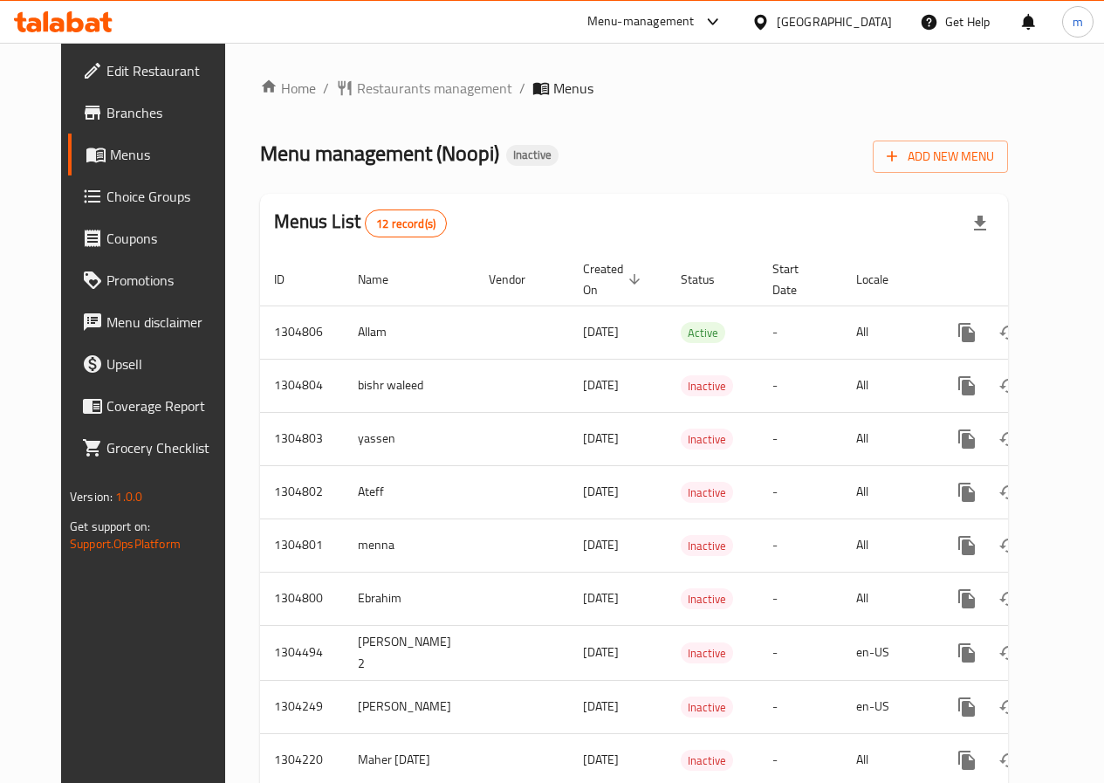
click at [982, 156] on span "Add New Menu" at bounding box center [940, 157] width 107 height 22
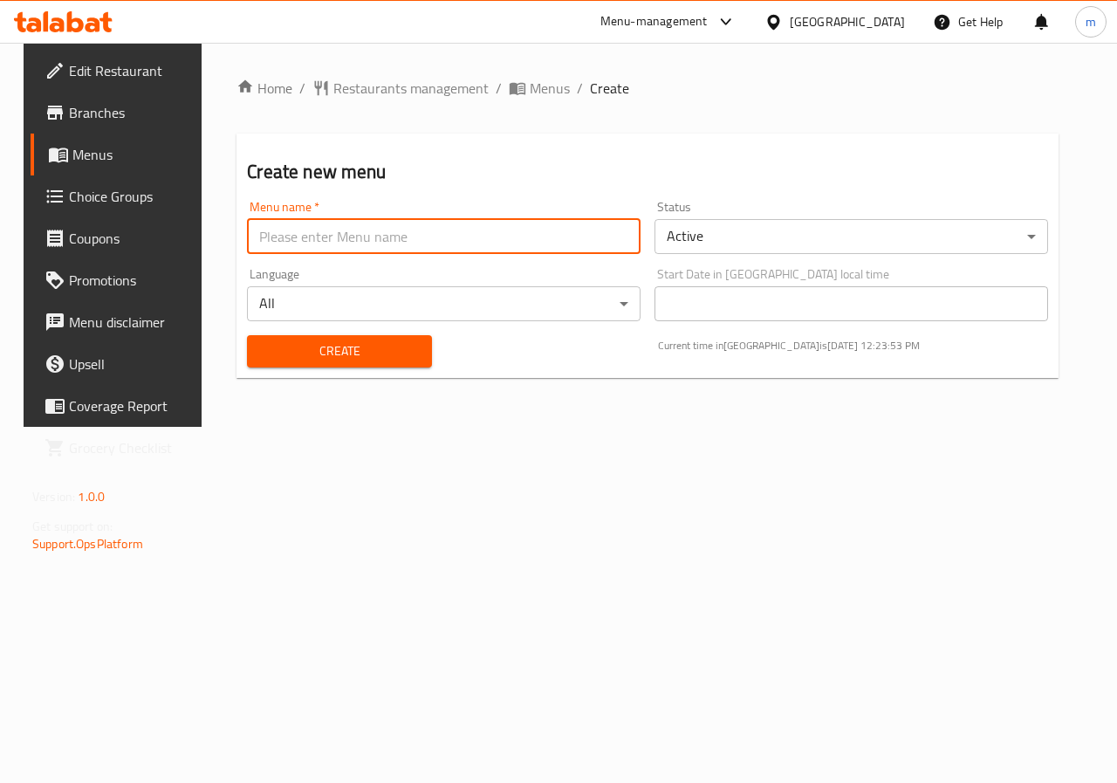
click at [558, 238] on input "text" at bounding box center [444, 236] width 394 height 35
type input "Moamen"
click at [329, 368] on div "Create" at bounding box center [339, 351] width 205 height 53
click at [326, 360] on span "Create" at bounding box center [339, 351] width 156 height 22
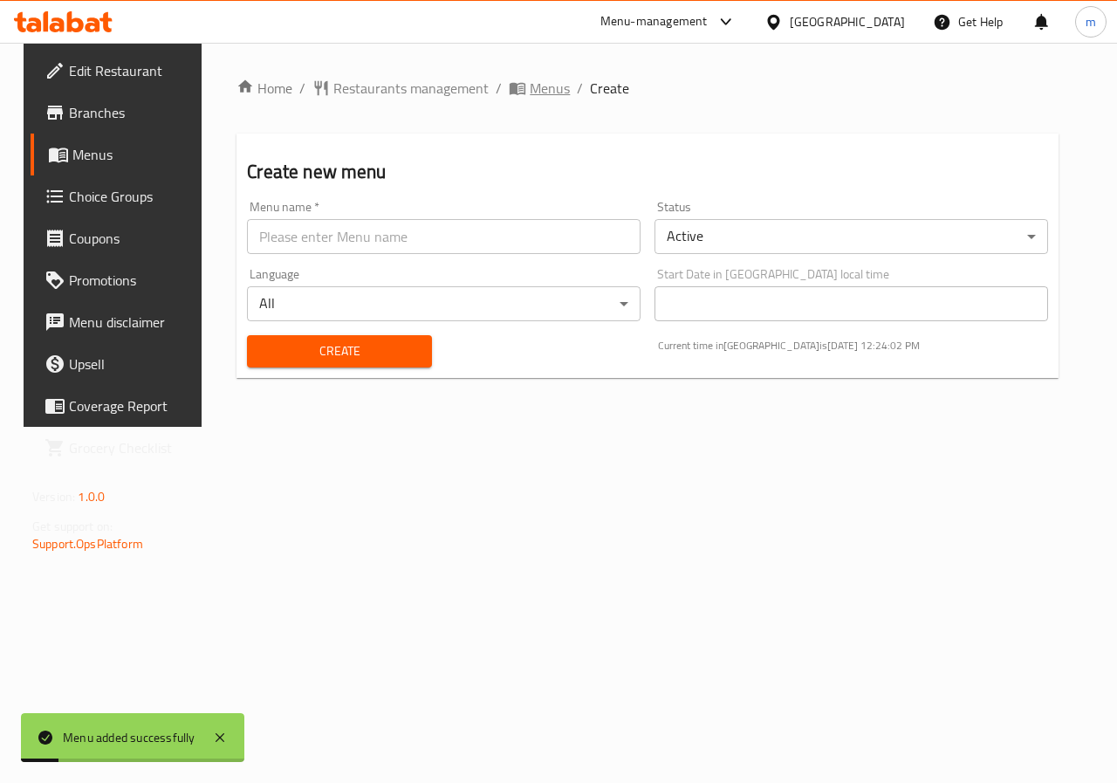
click at [534, 92] on span "Menus" at bounding box center [550, 88] width 40 height 21
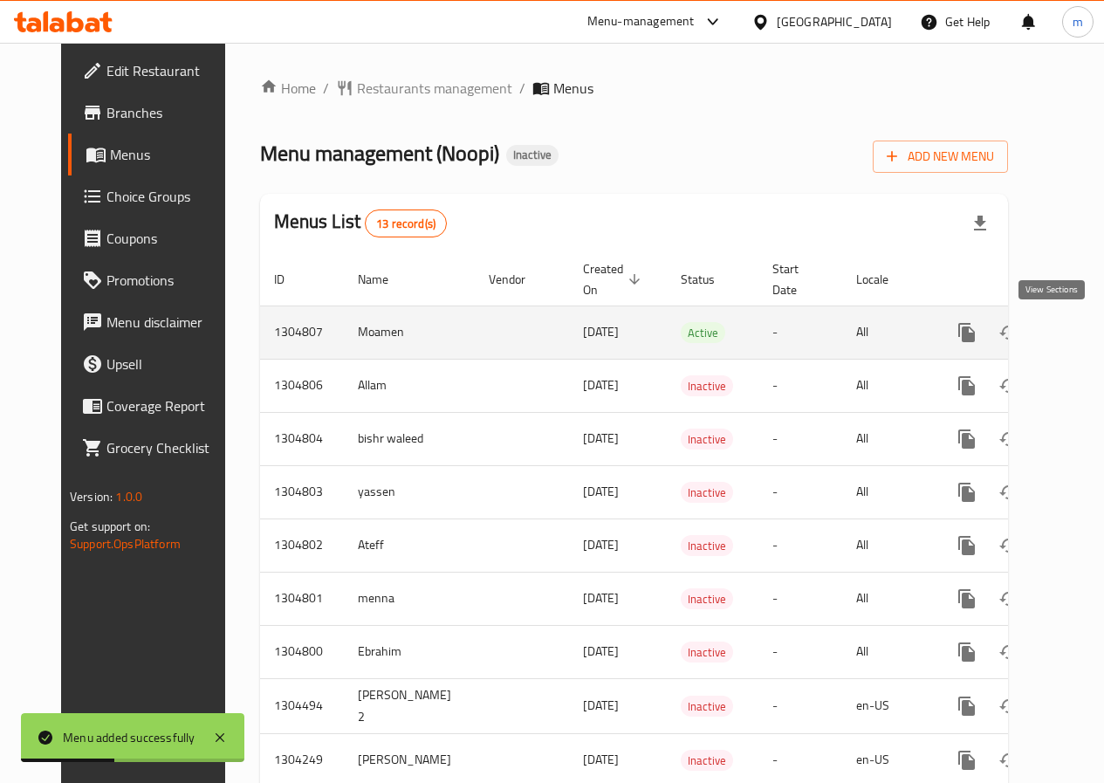
click at [1082, 335] on icon "enhanced table" at bounding box center [1092, 332] width 21 height 21
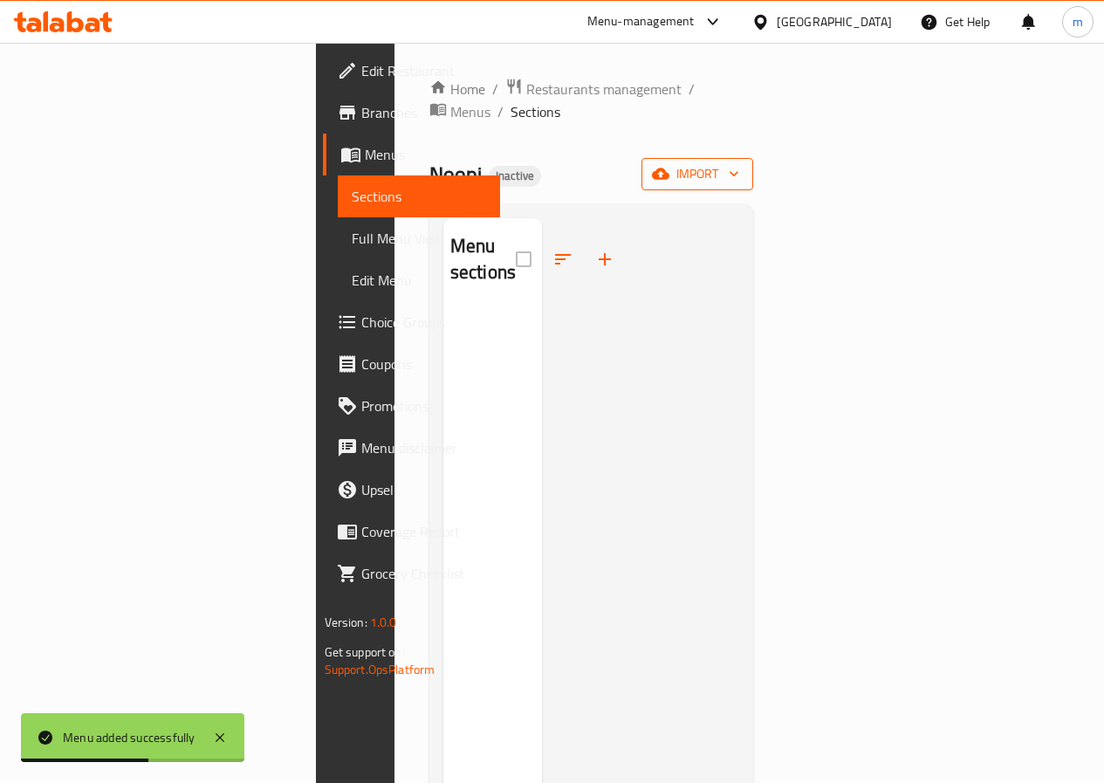
click at [739, 163] on span "import" at bounding box center [697, 174] width 84 height 22
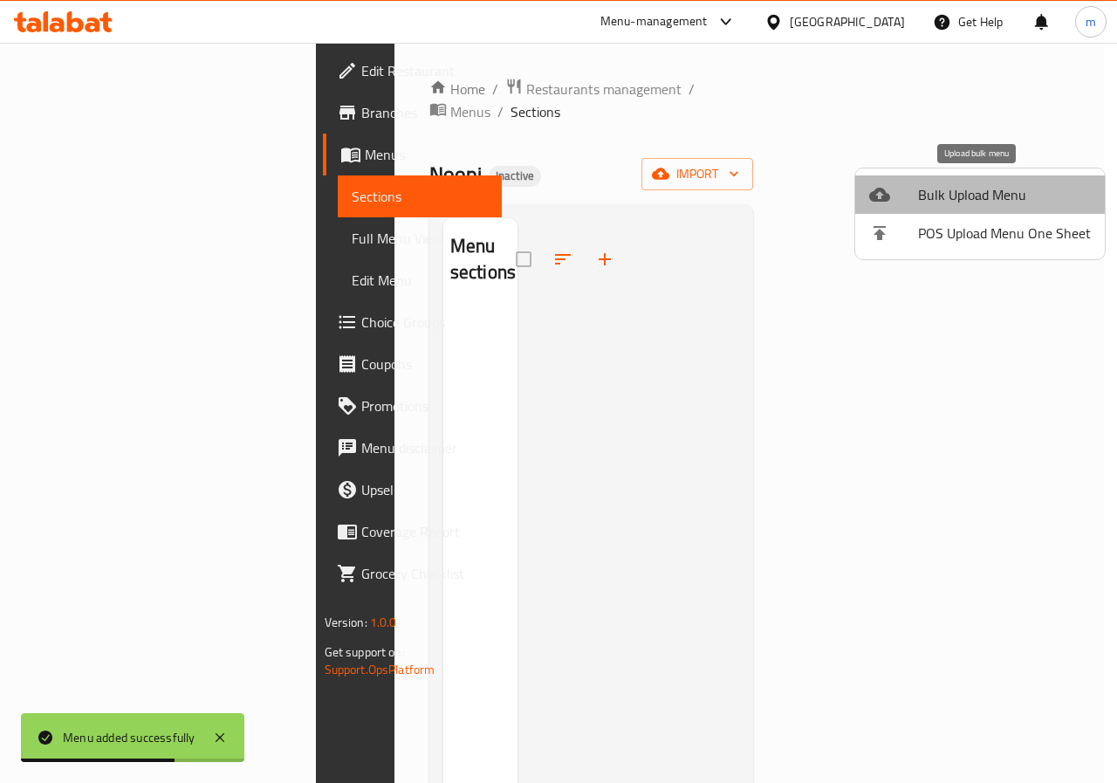
click at [1003, 193] on span "Bulk Upload Menu" at bounding box center [1004, 194] width 173 height 21
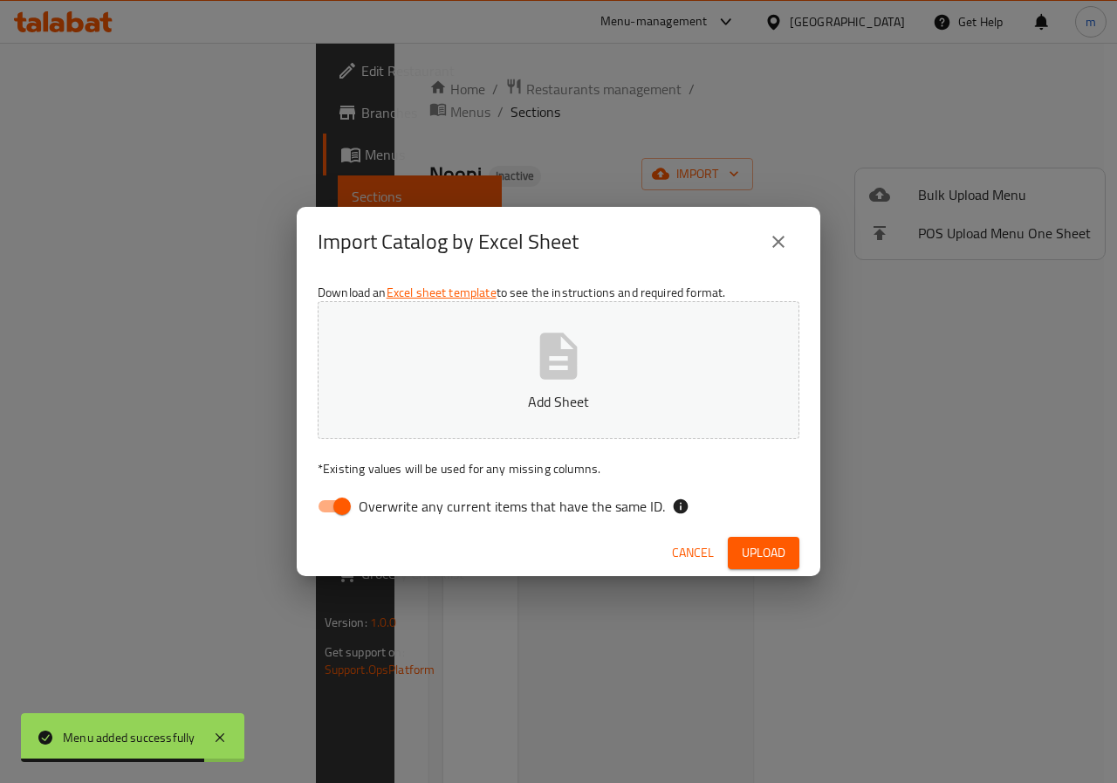
click at [354, 503] on input "Overwrite any current items that have the same ID." at bounding box center [341, 506] width 99 height 33
checkbox input "false"
click at [487, 395] on p "Add Sheet" at bounding box center [559, 401] width 428 height 21
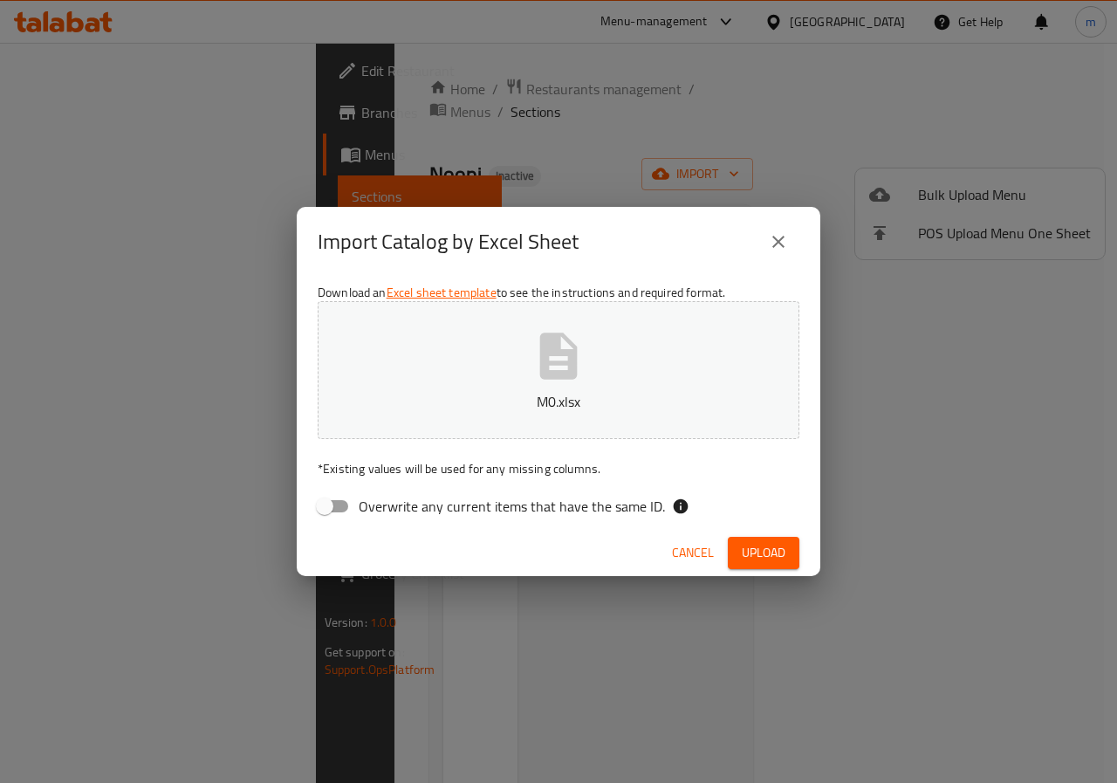
click at [792, 549] on button "Upload" at bounding box center [764, 553] width 72 height 32
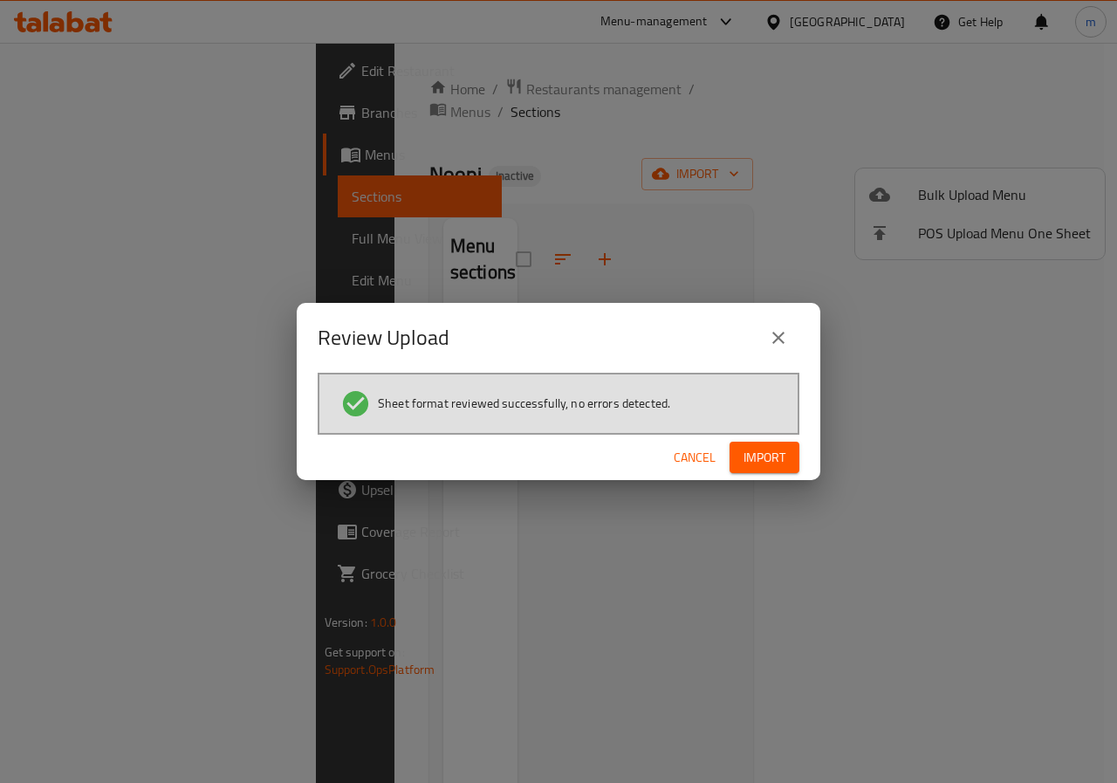
click at [765, 449] on span "Import" at bounding box center [765, 458] width 42 height 22
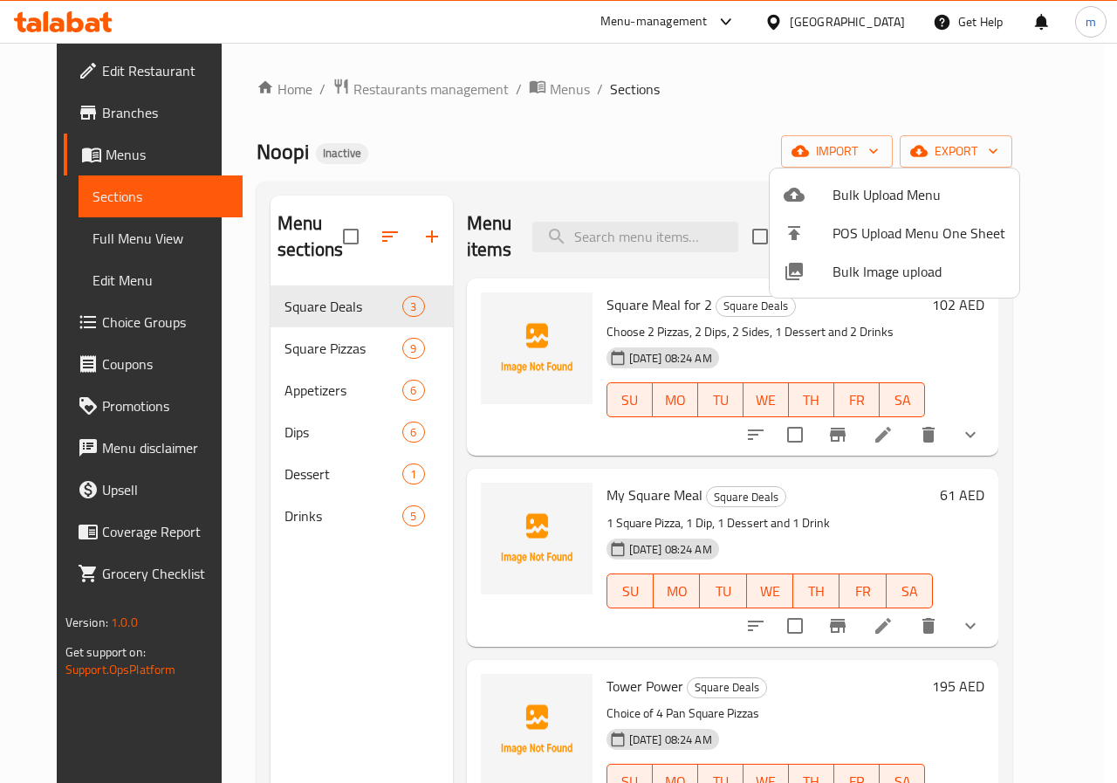
click at [963, 351] on div at bounding box center [558, 391] width 1117 height 783
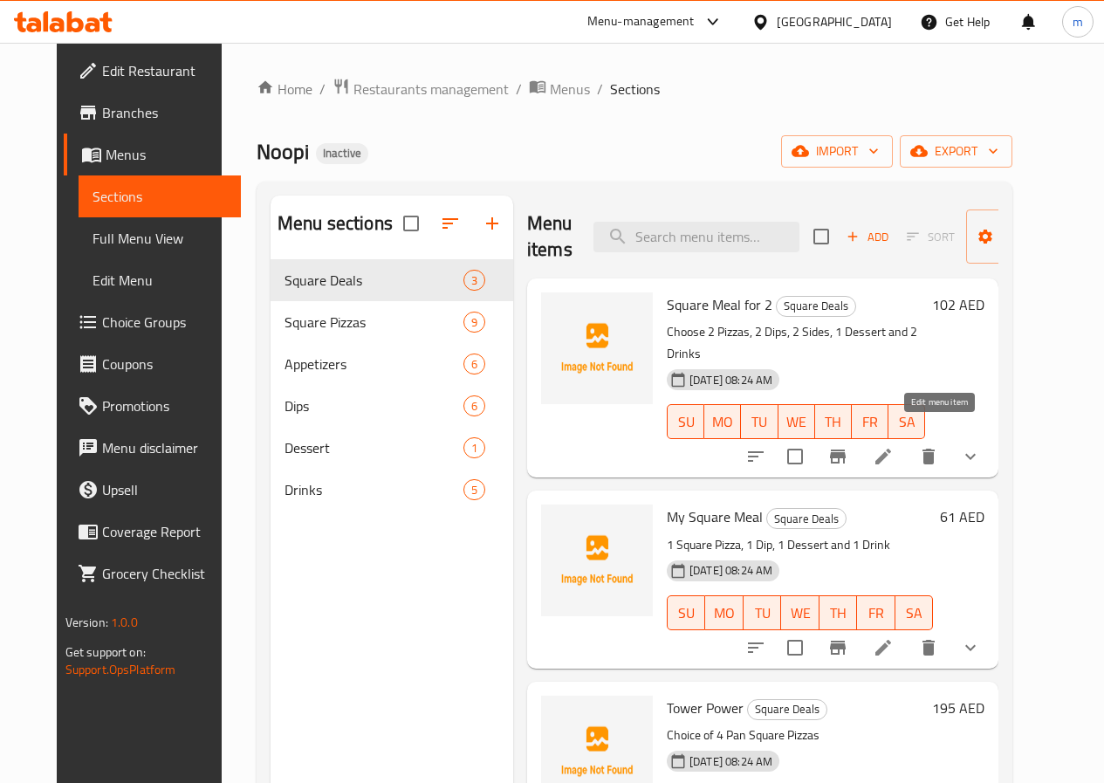
click at [894, 446] on icon at bounding box center [883, 456] width 21 height 21
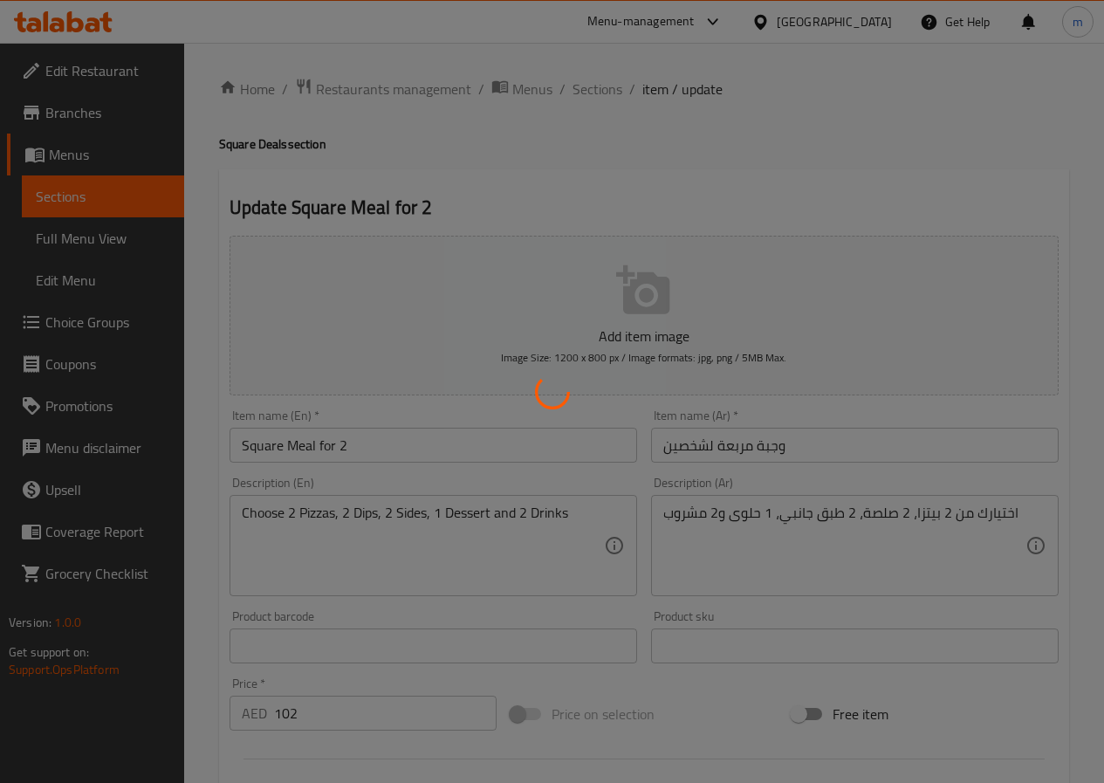
type input "اختر البيتزا الأولى"
type input "1"
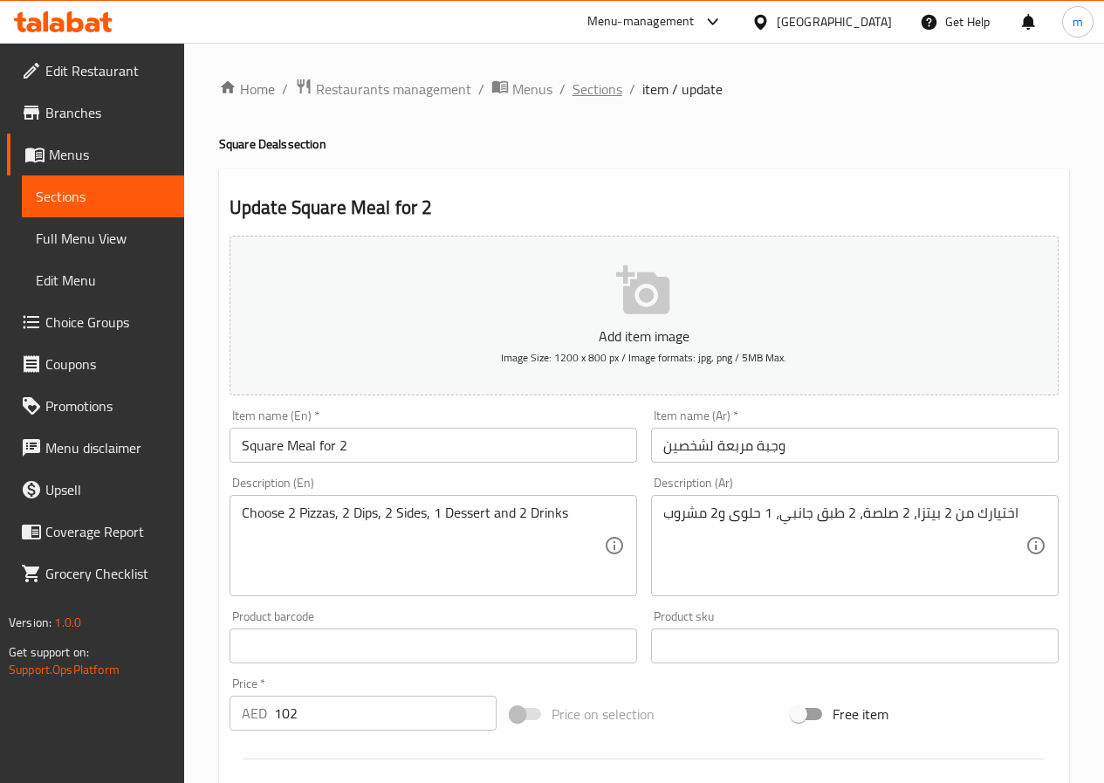
click at [606, 84] on span "Sections" at bounding box center [598, 89] width 50 height 21
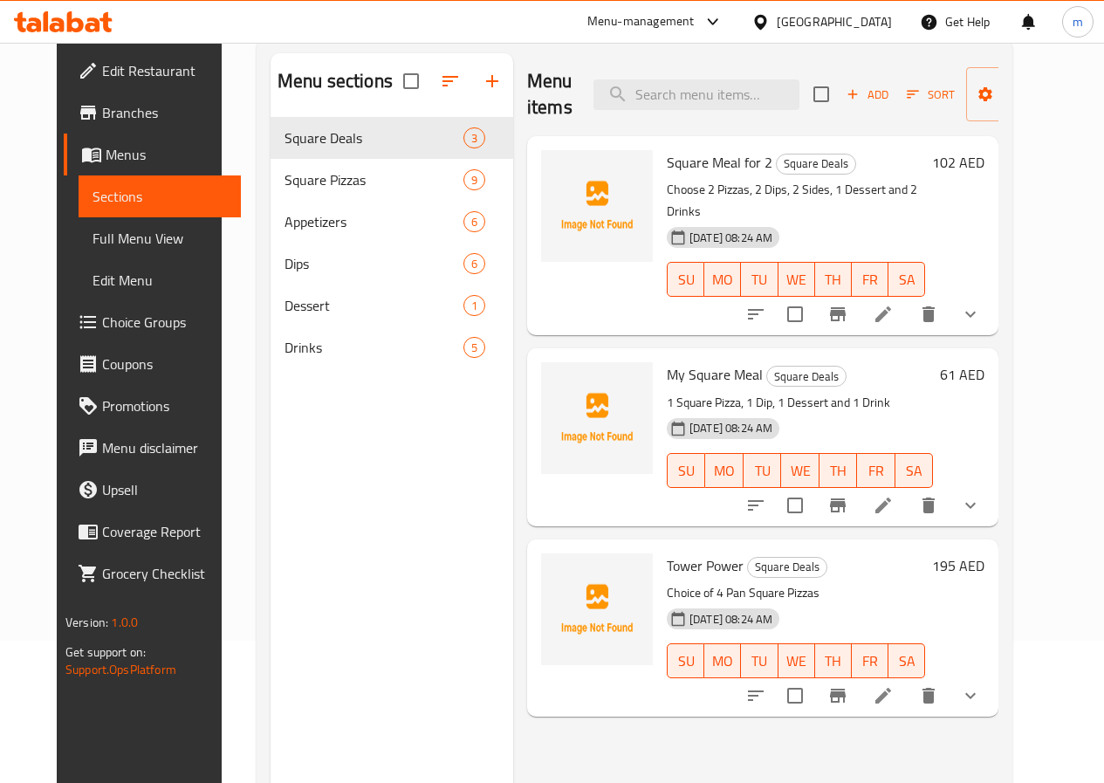
scroll to position [175, 0]
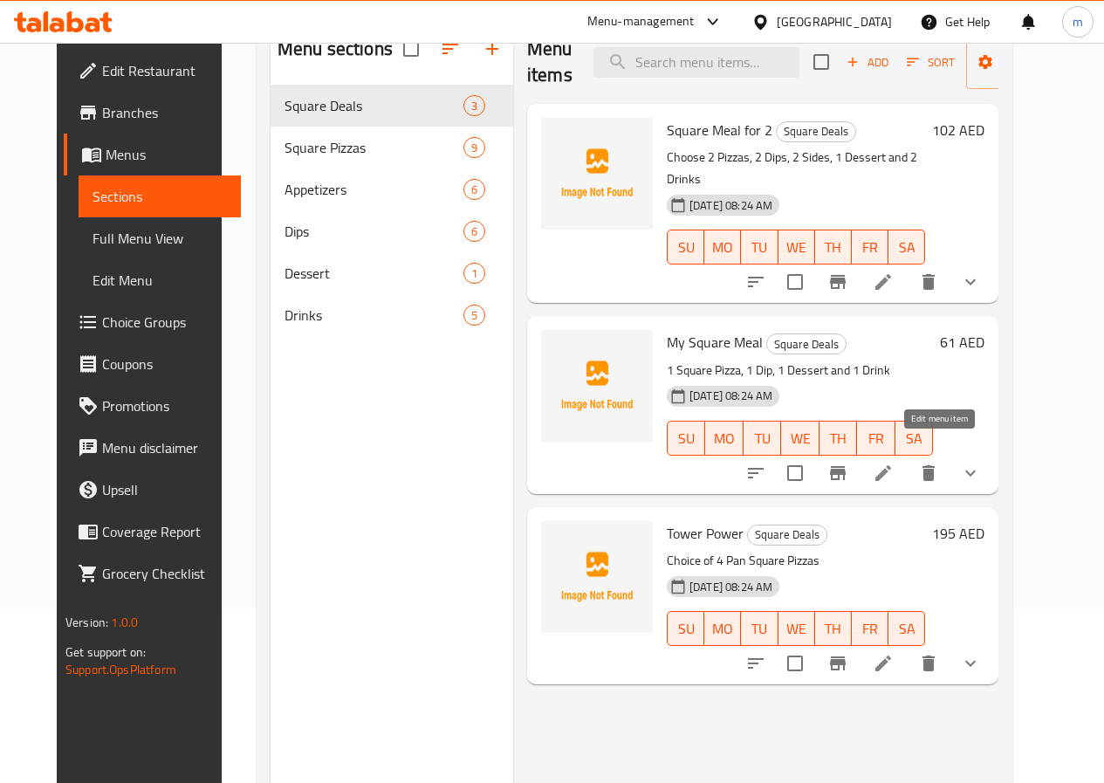
click at [891, 465] on icon at bounding box center [883, 473] width 16 height 16
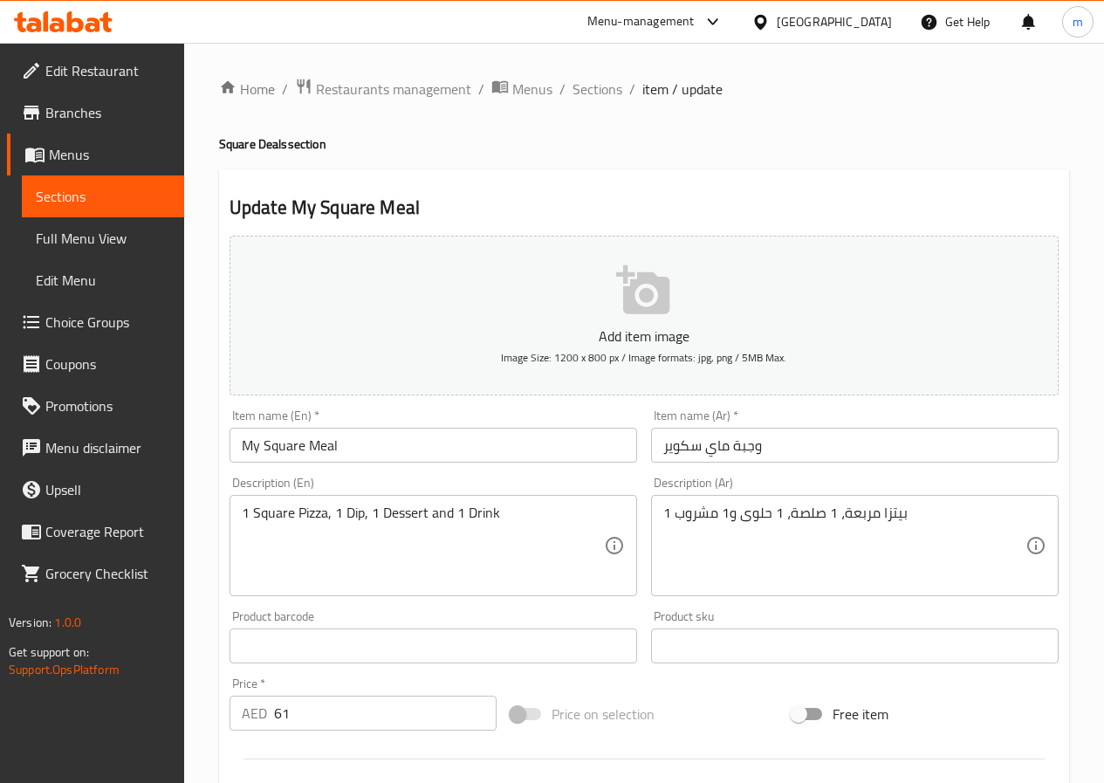
click at [562, 88] on li "/" at bounding box center [562, 89] width 6 height 21
click at [574, 94] on span "Sections" at bounding box center [598, 89] width 50 height 21
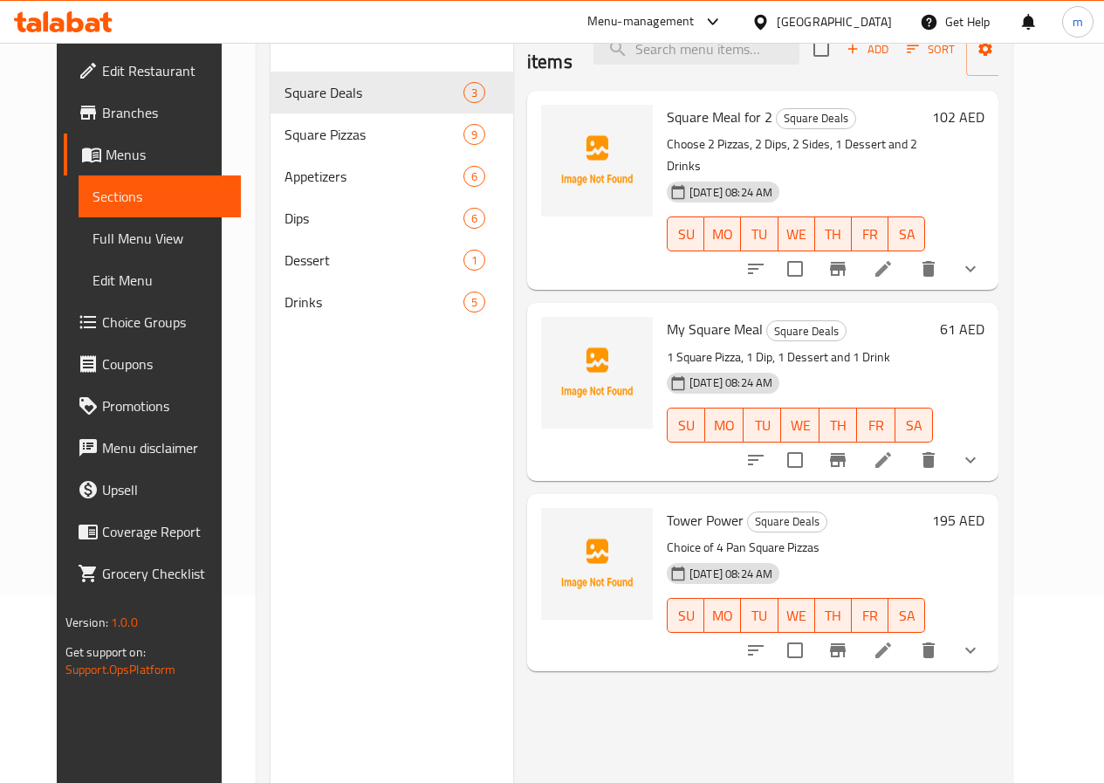
scroll to position [157, 0]
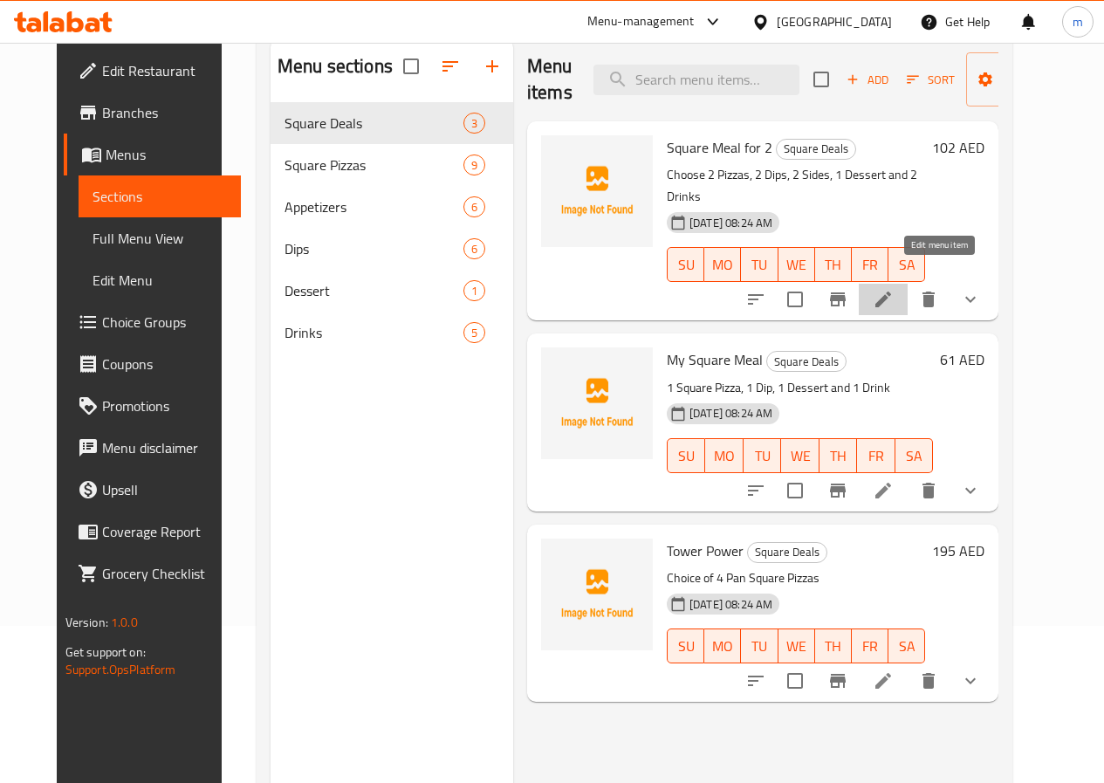
click at [891, 292] on icon at bounding box center [883, 300] width 16 height 16
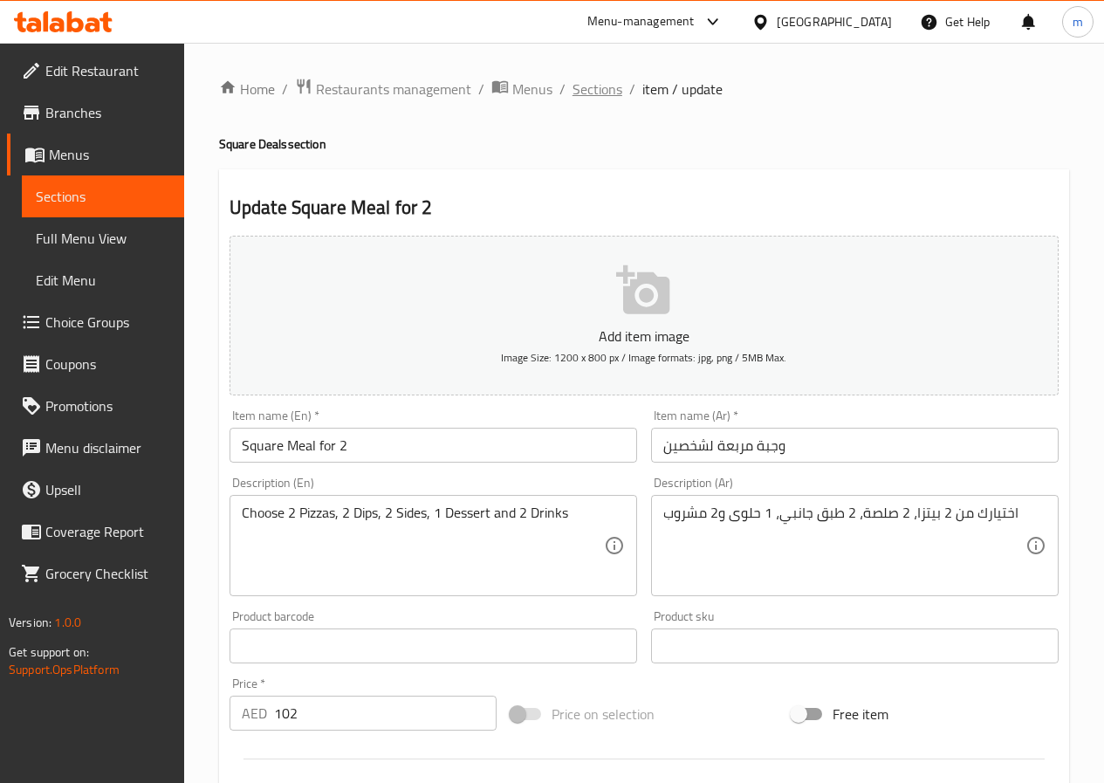
click at [594, 87] on span "Sections" at bounding box center [598, 89] width 50 height 21
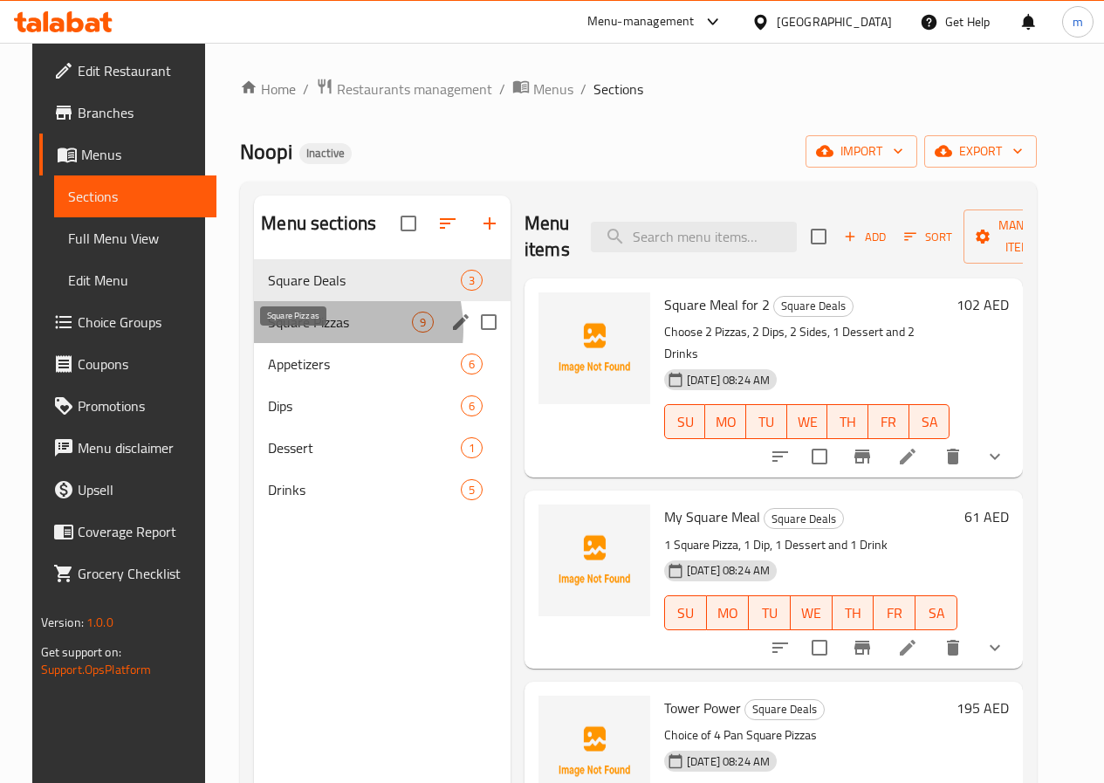
click at [292, 333] on span "Square Pizzas" at bounding box center [340, 322] width 144 height 21
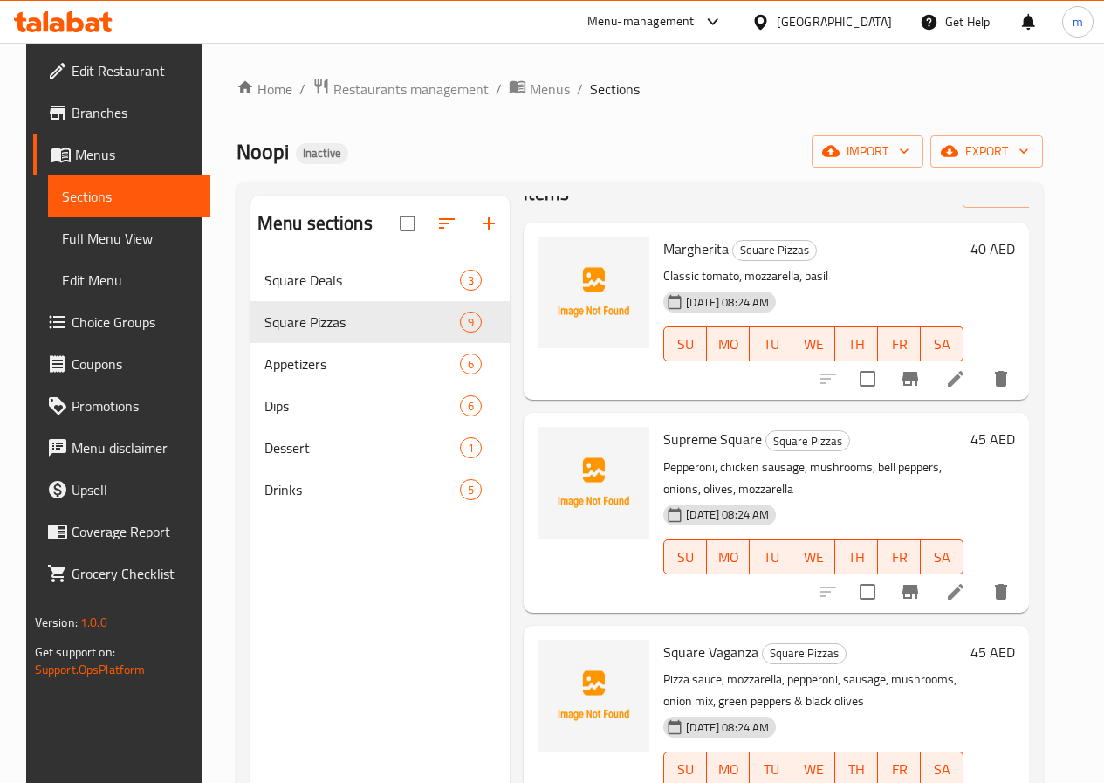
scroll to position [87, 0]
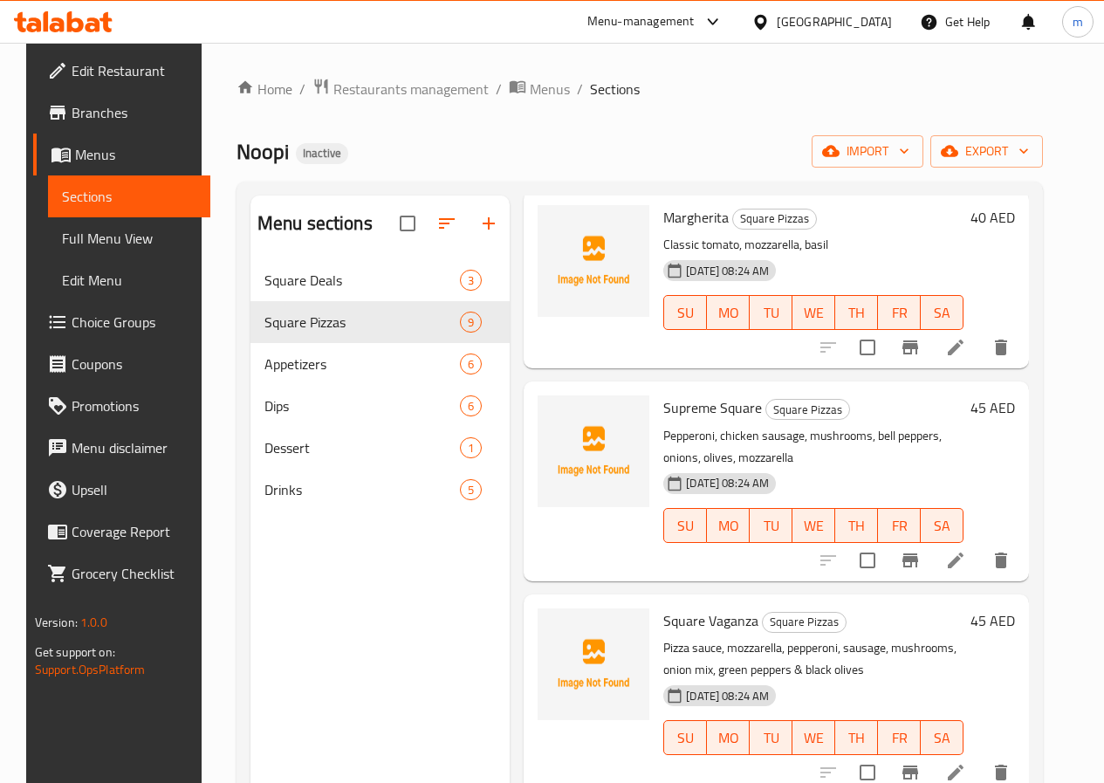
click at [964, 346] on icon at bounding box center [956, 348] width 16 height 16
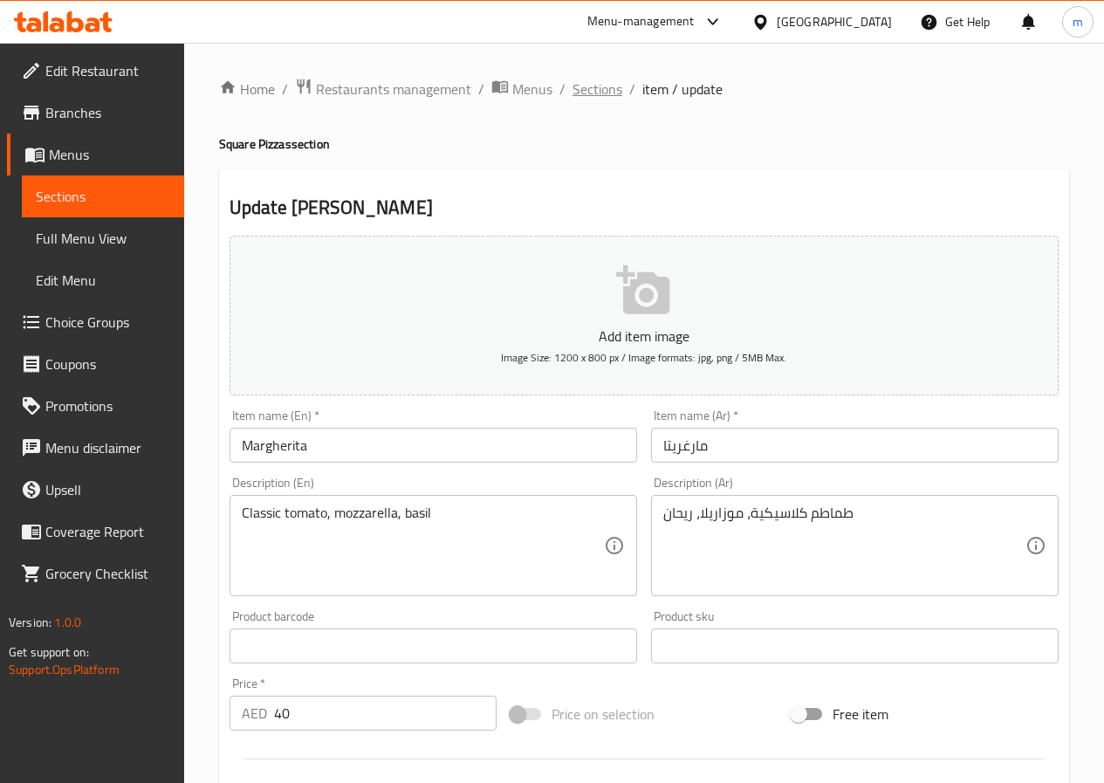
click at [614, 85] on span "Sections" at bounding box center [598, 89] width 50 height 21
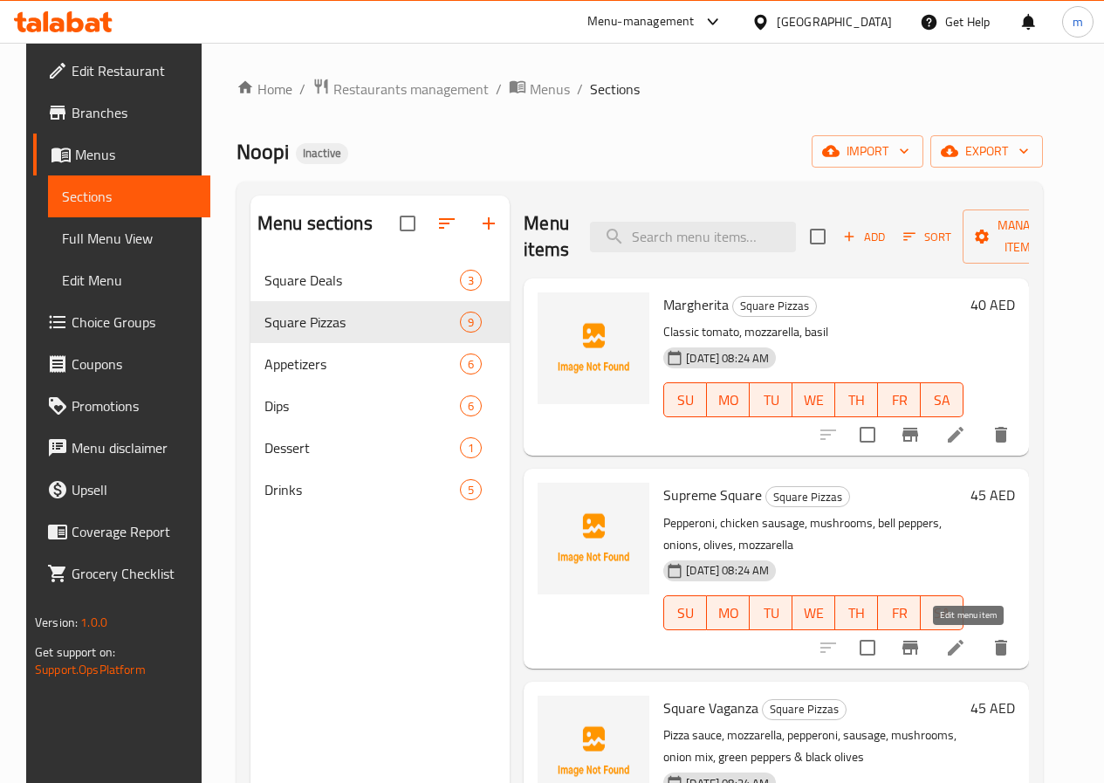
click at [964, 644] on icon at bounding box center [956, 648] width 16 height 16
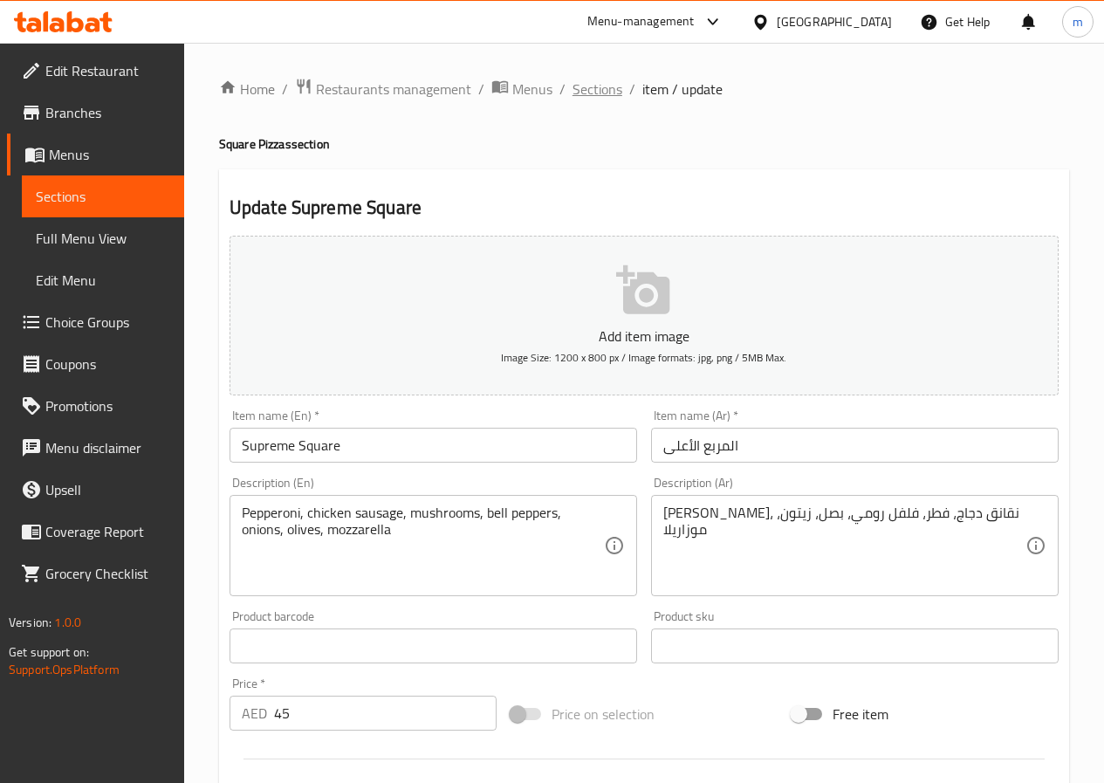
click at [614, 92] on span "Sections" at bounding box center [598, 89] width 50 height 21
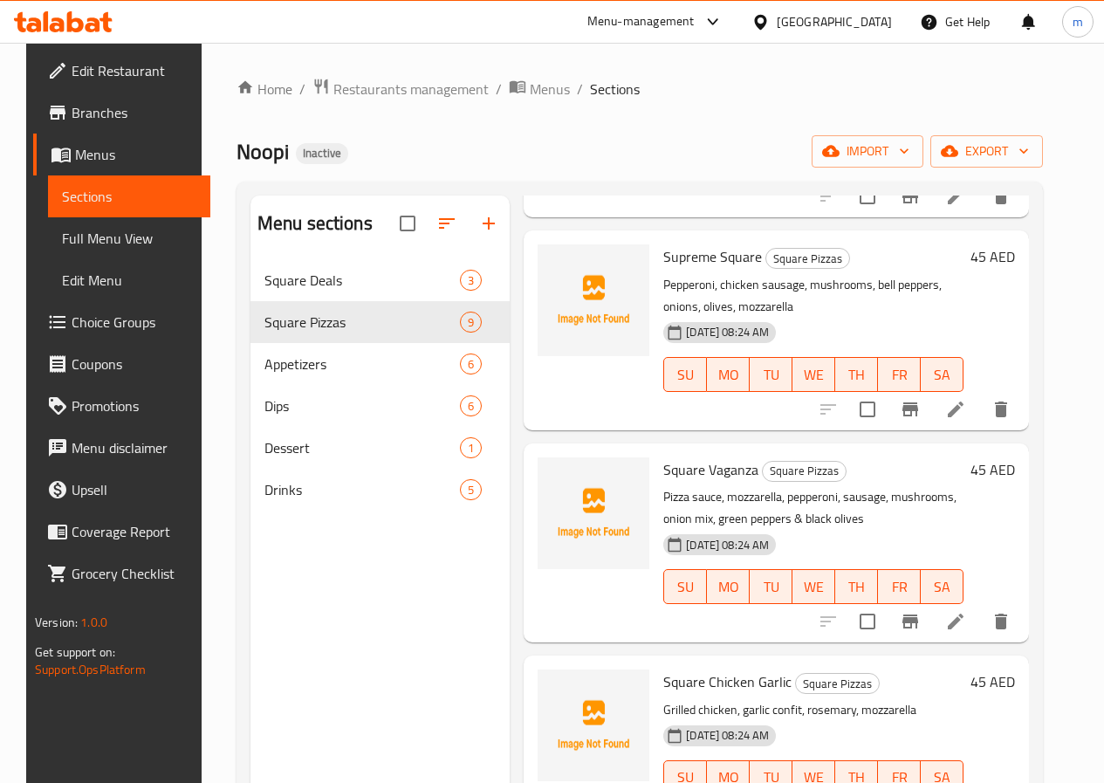
scroll to position [262, 0]
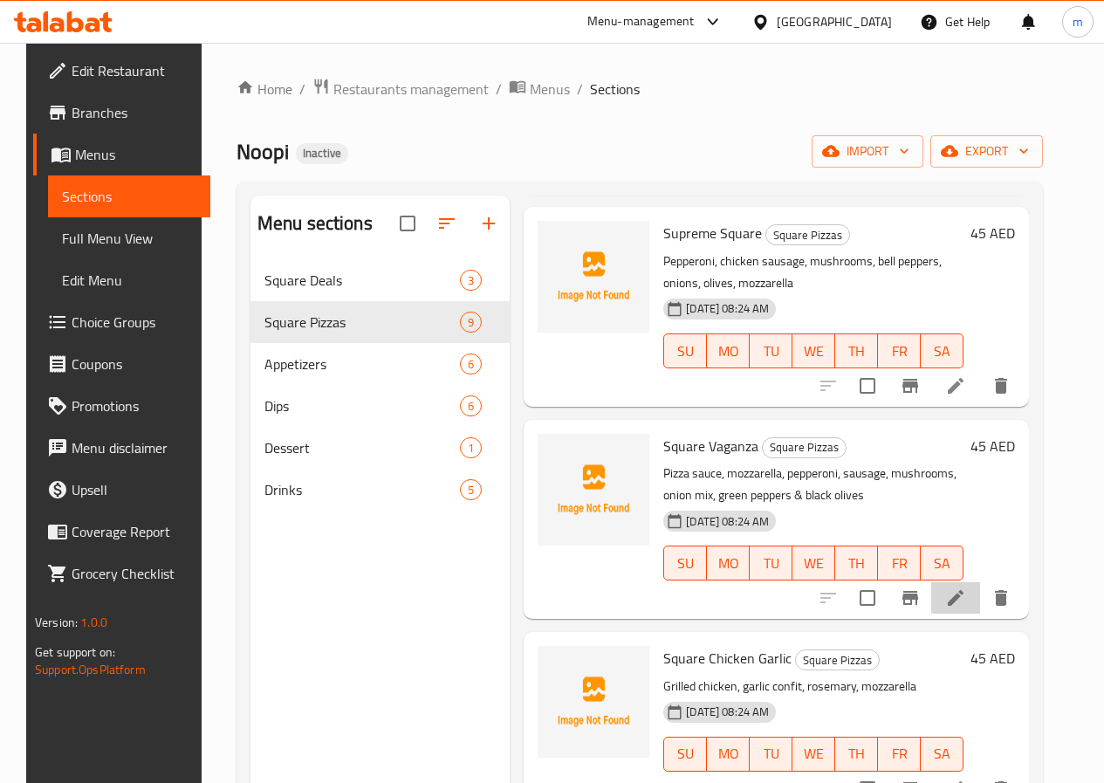
click at [957, 610] on li at bounding box center [955, 597] width 49 height 31
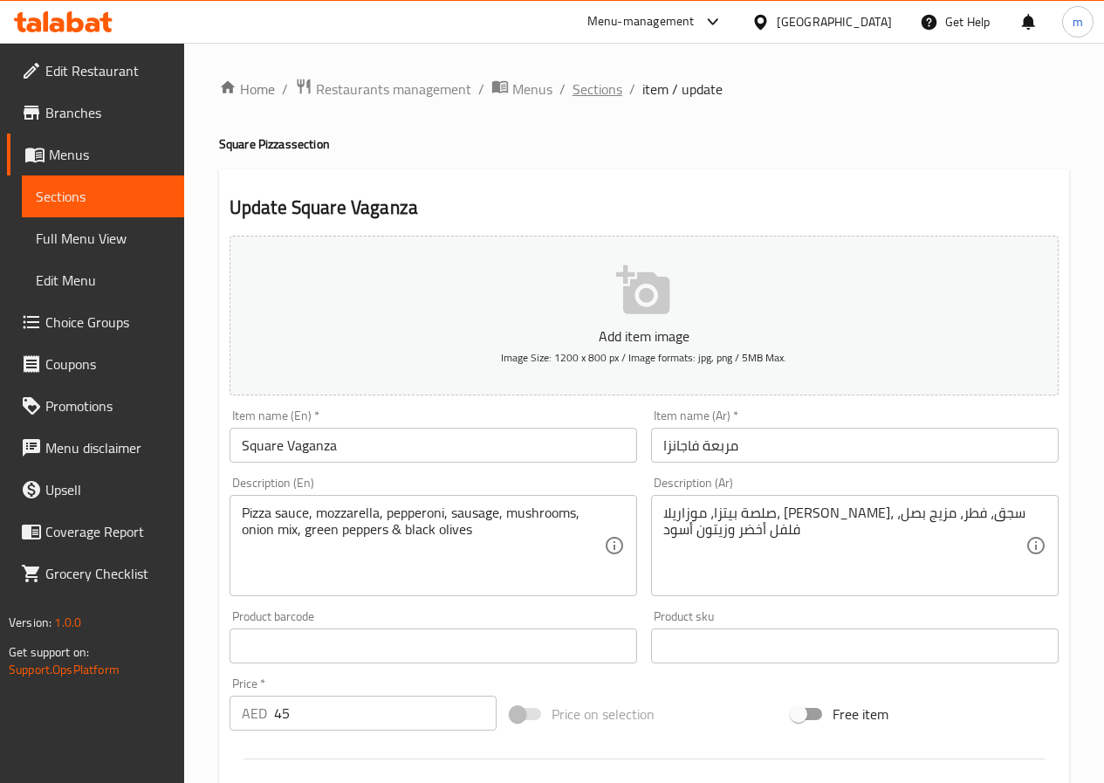
click at [584, 87] on span "Sections" at bounding box center [598, 89] width 50 height 21
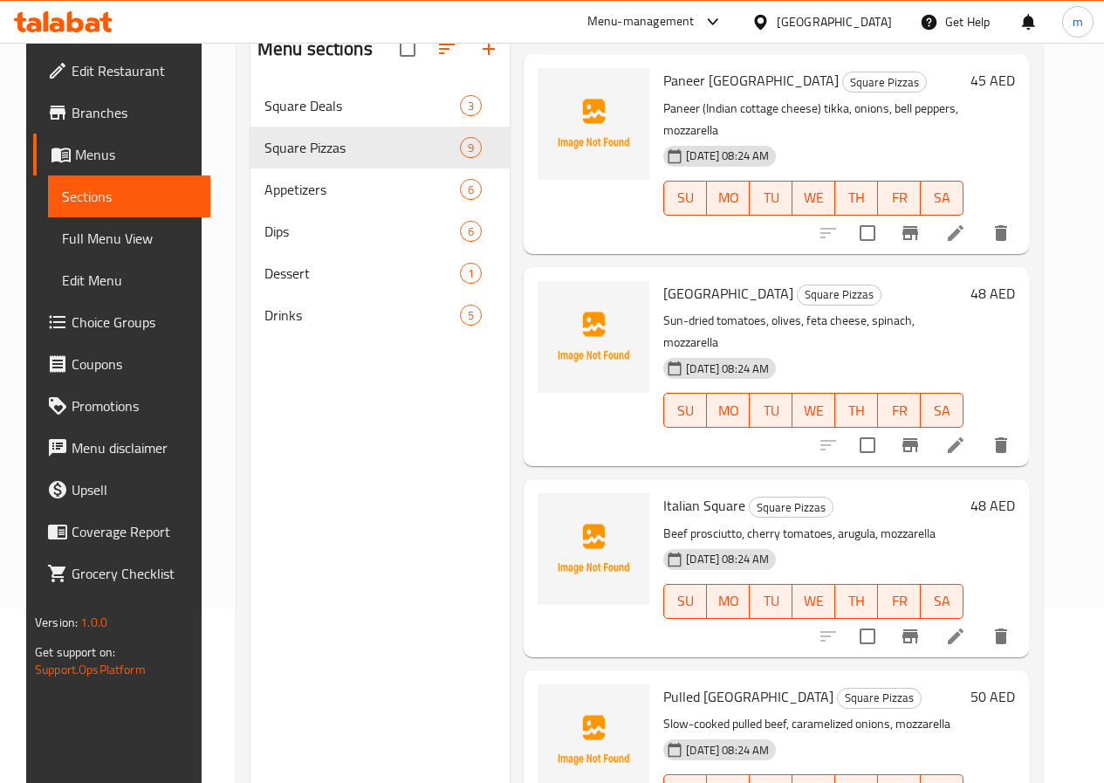
scroll to position [244, 0]
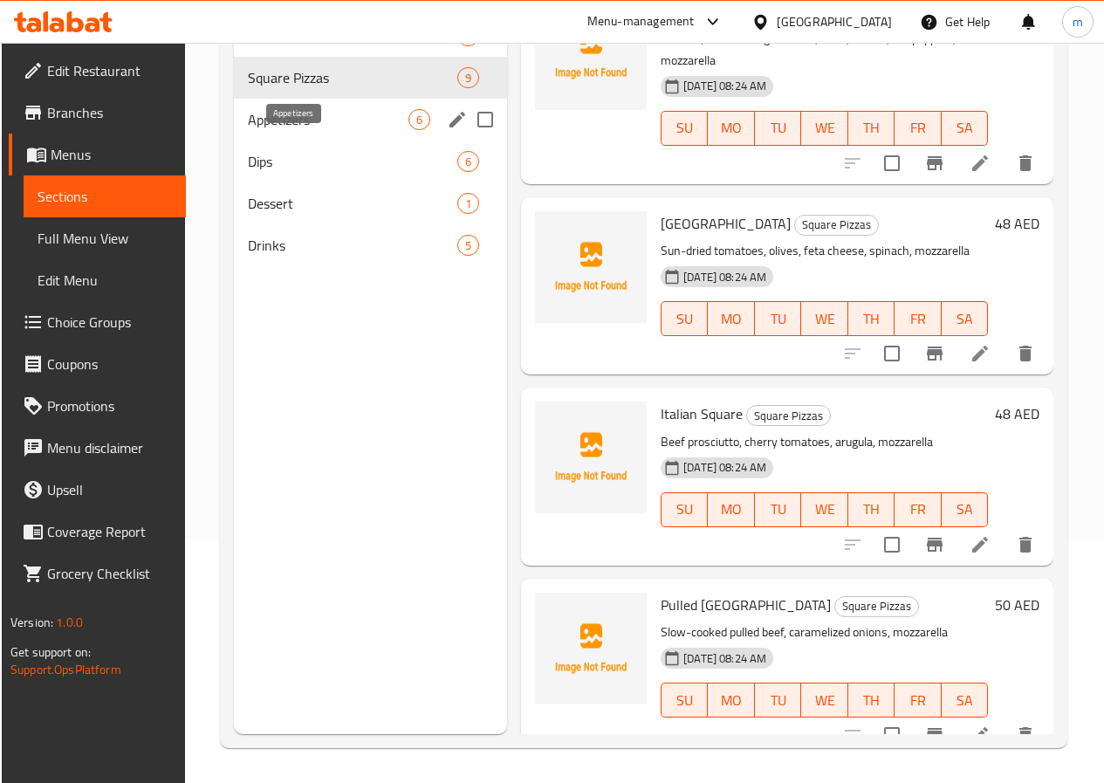
click at [306, 130] on span "Appetizers" at bounding box center [328, 119] width 161 height 21
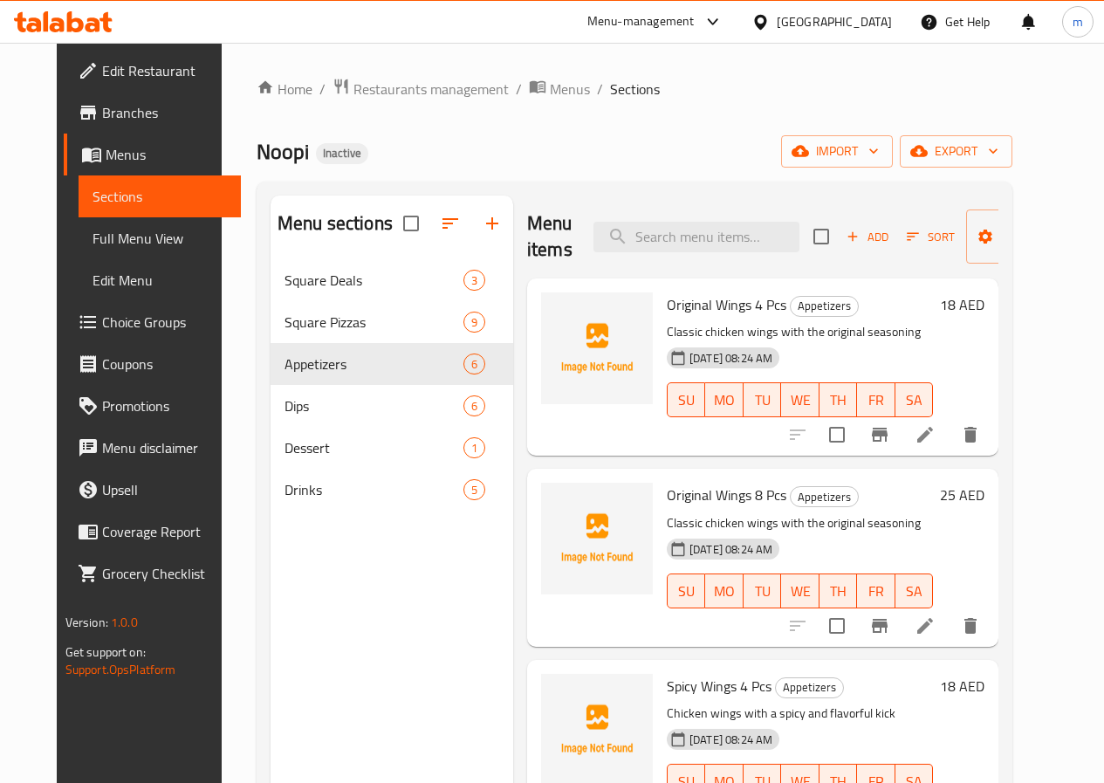
click at [393, 242] on input "checkbox" at bounding box center [411, 223] width 37 height 37
checkbox input "true"
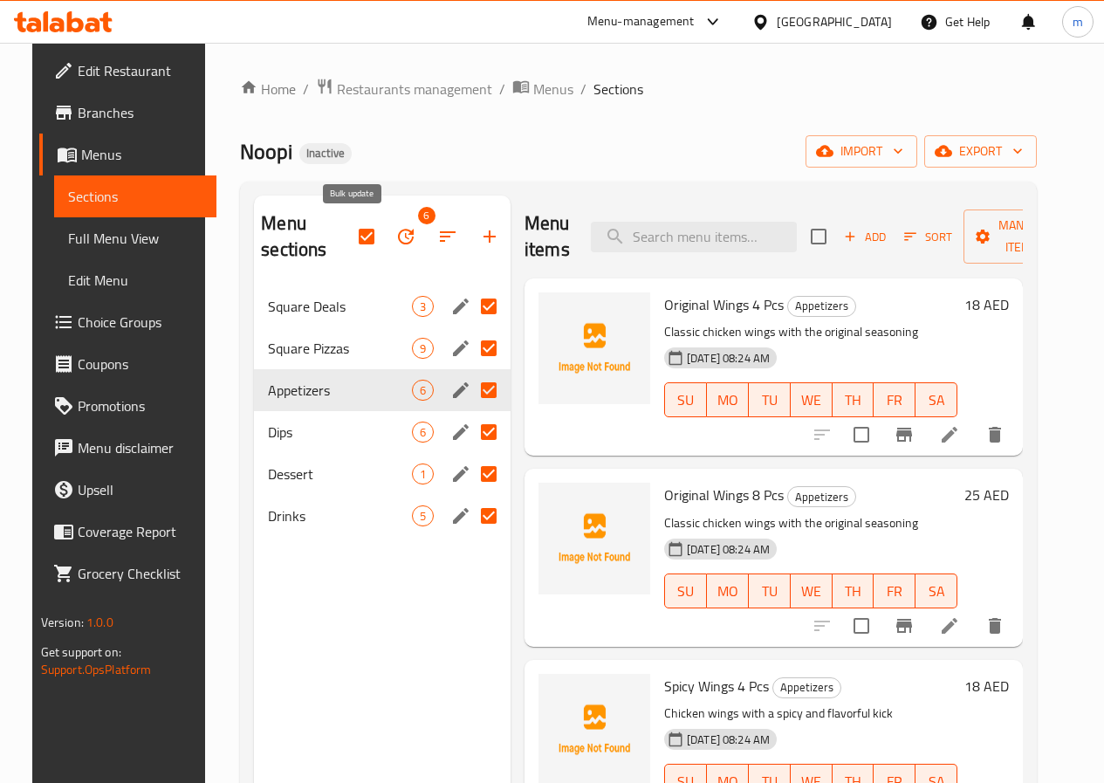
click at [385, 230] on button "button" at bounding box center [406, 237] width 42 height 42
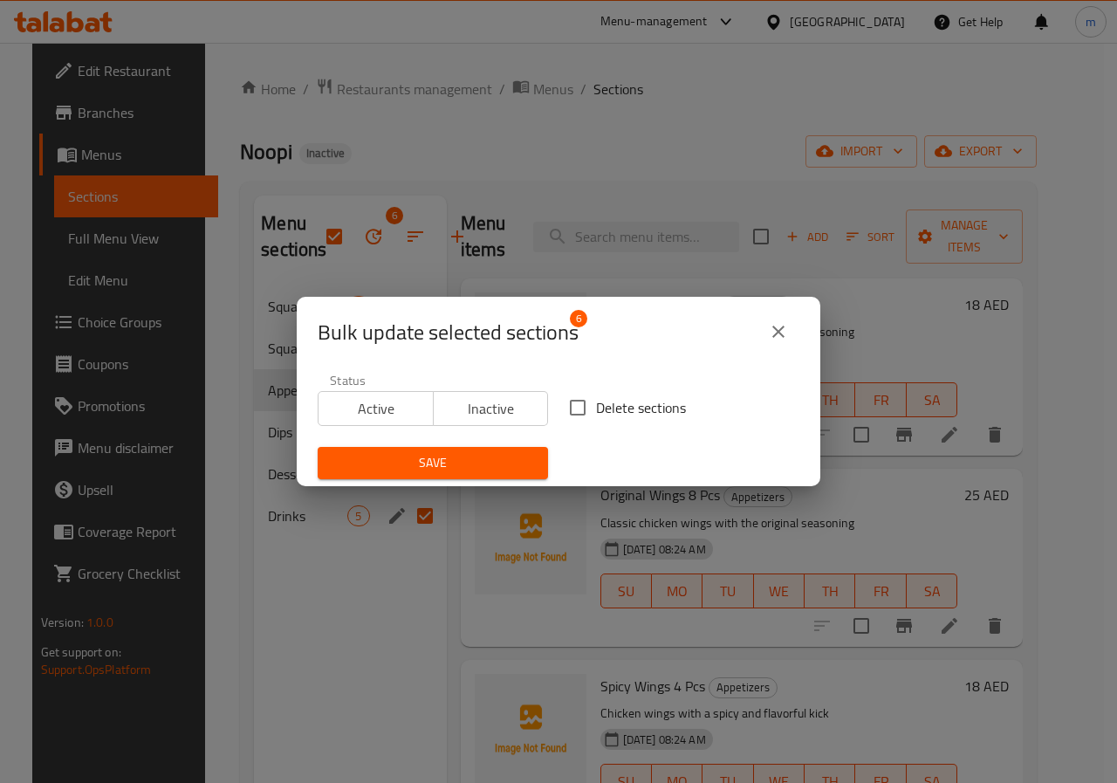
click at [574, 415] on input "Delete sections" at bounding box center [577, 407] width 37 height 37
checkbox input "true"
click at [523, 452] on span "Save" at bounding box center [433, 463] width 202 height 22
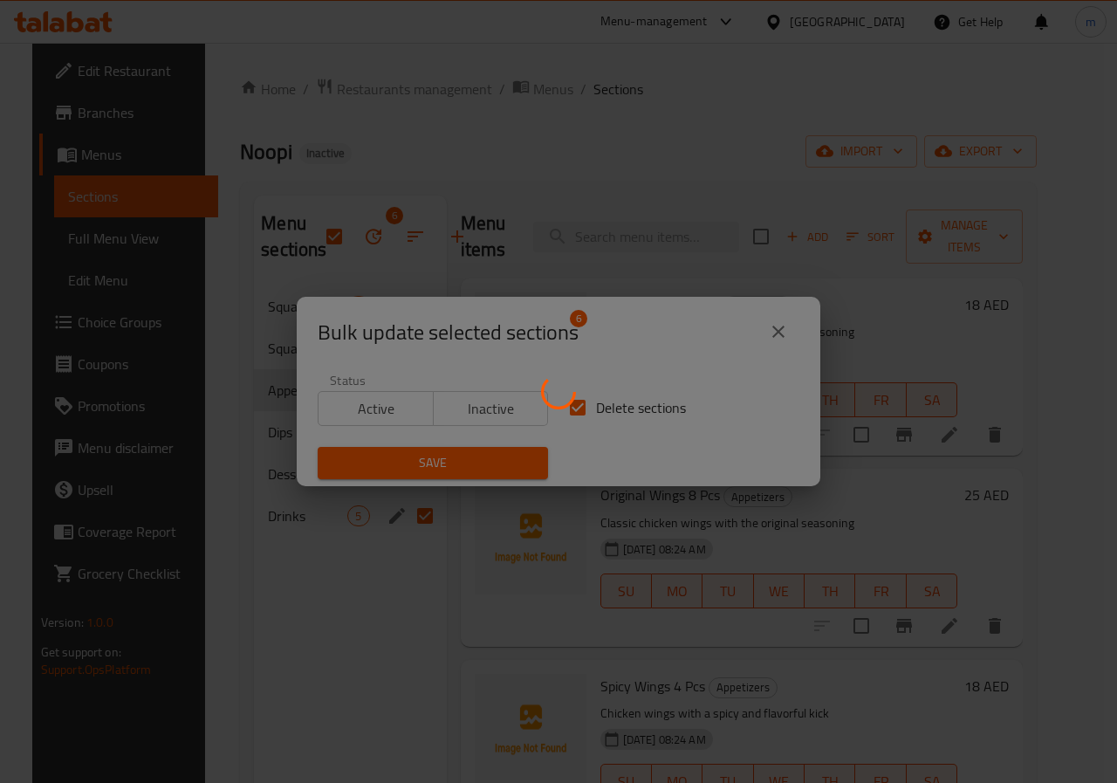
checkbox input "false"
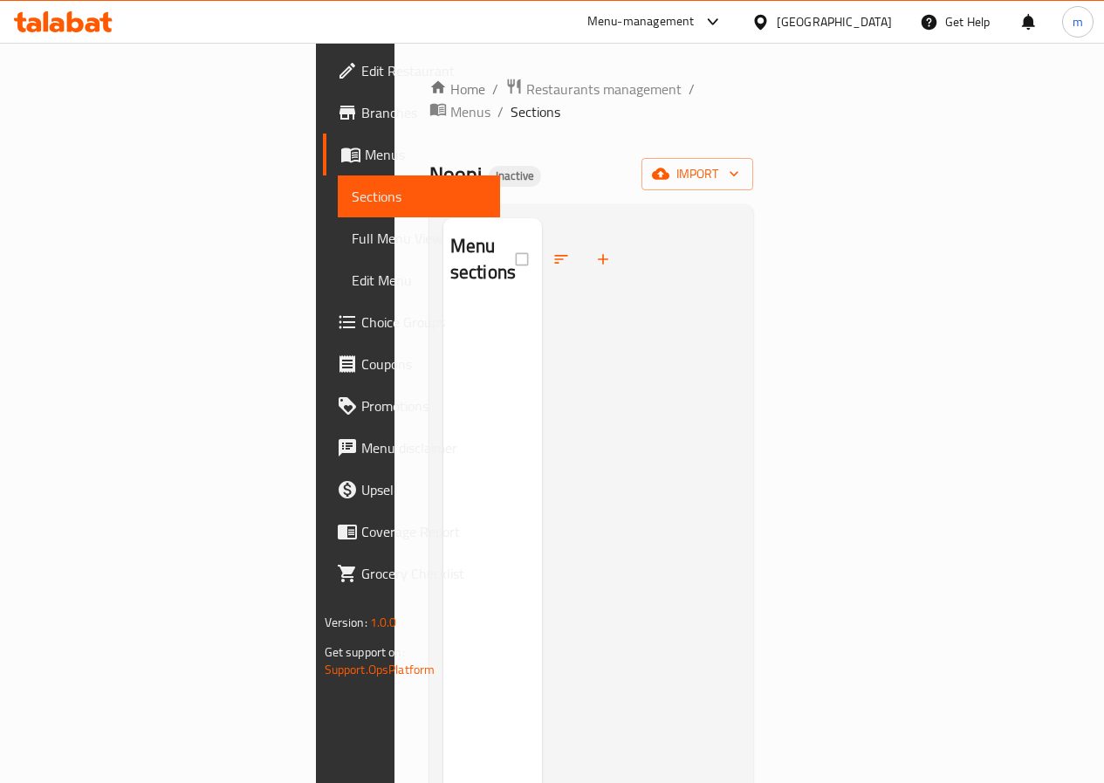
click at [739, 295] on div at bounding box center [640, 609] width 197 height 783
click at [753, 162] on button "import" at bounding box center [698, 174] width 112 height 32
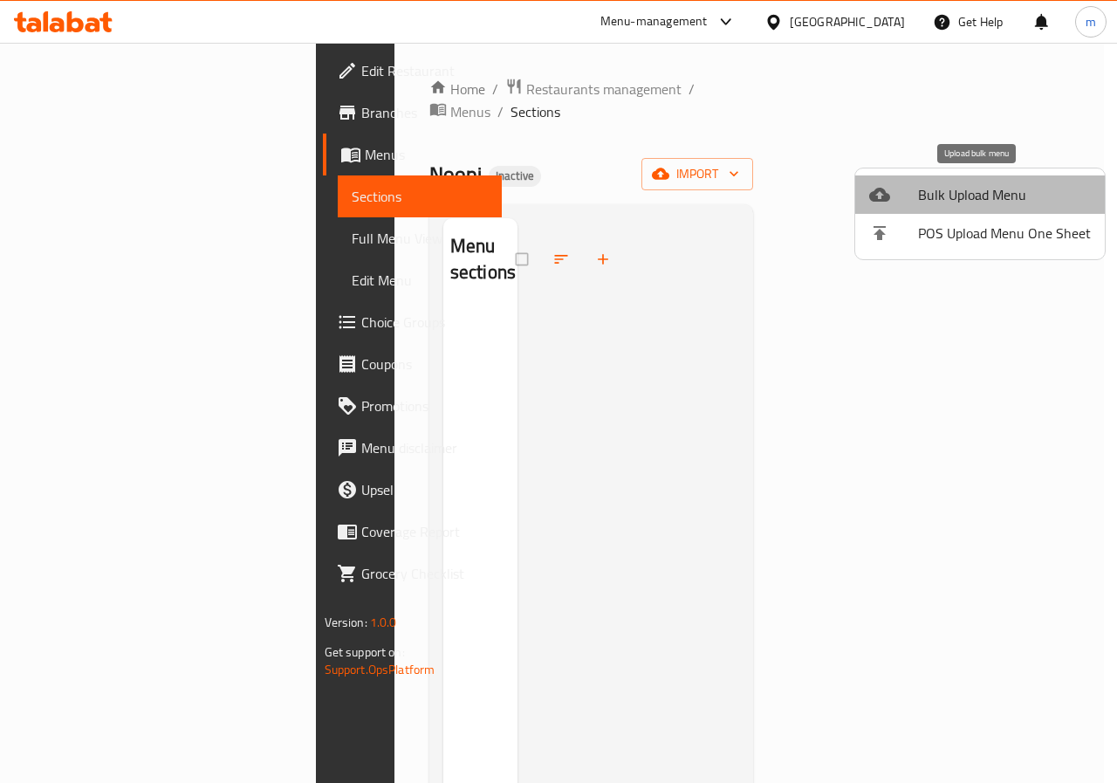
click at [982, 201] on span "Bulk Upload Menu" at bounding box center [1004, 194] width 173 height 21
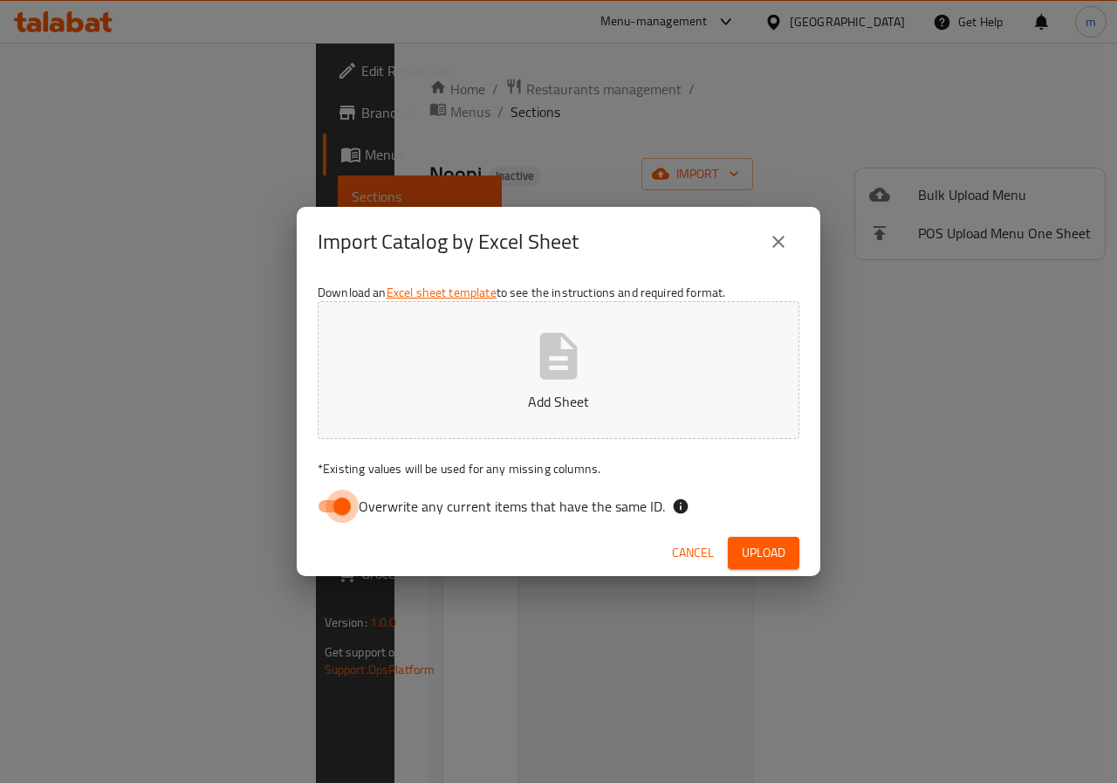
click at [341, 506] on input "Overwrite any current items that have the same ID." at bounding box center [341, 506] width 99 height 33
checkbox input "false"
click at [520, 384] on button "Add Sheet" at bounding box center [559, 370] width 482 height 138
click at [779, 560] on span "Upload" at bounding box center [764, 553] width 44 height 22
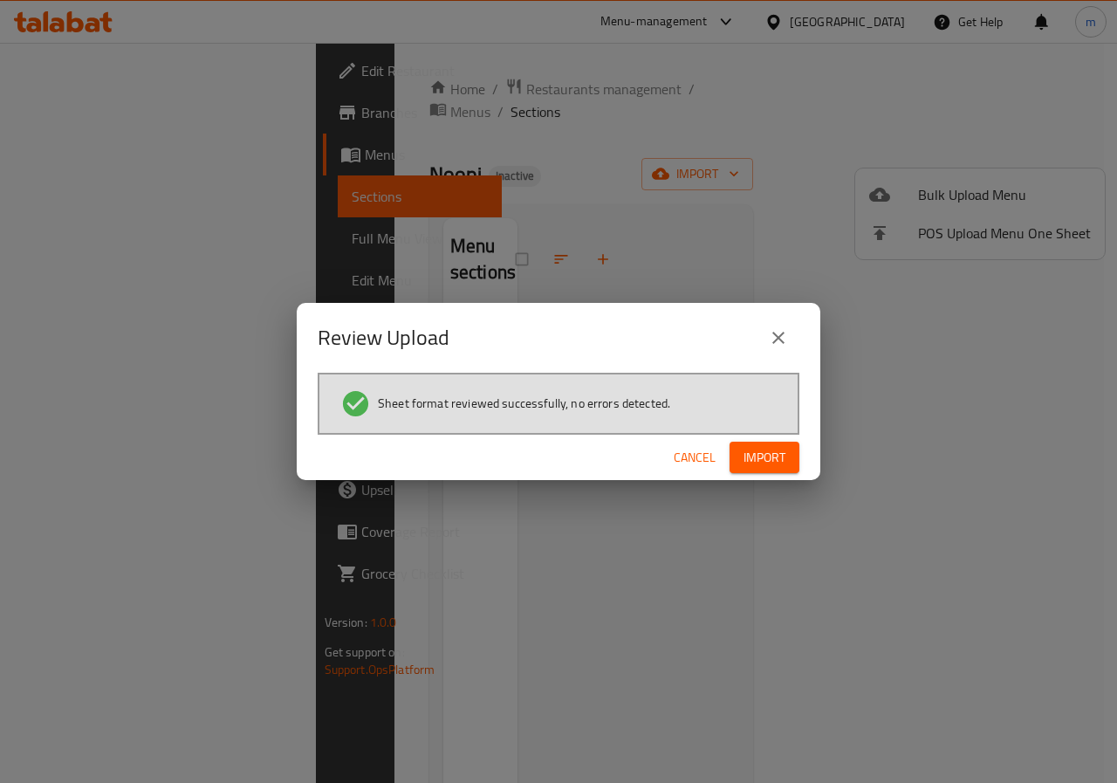
click at [795, 454] on button "Import" at bounding box center [765, 458] width 70 height 32
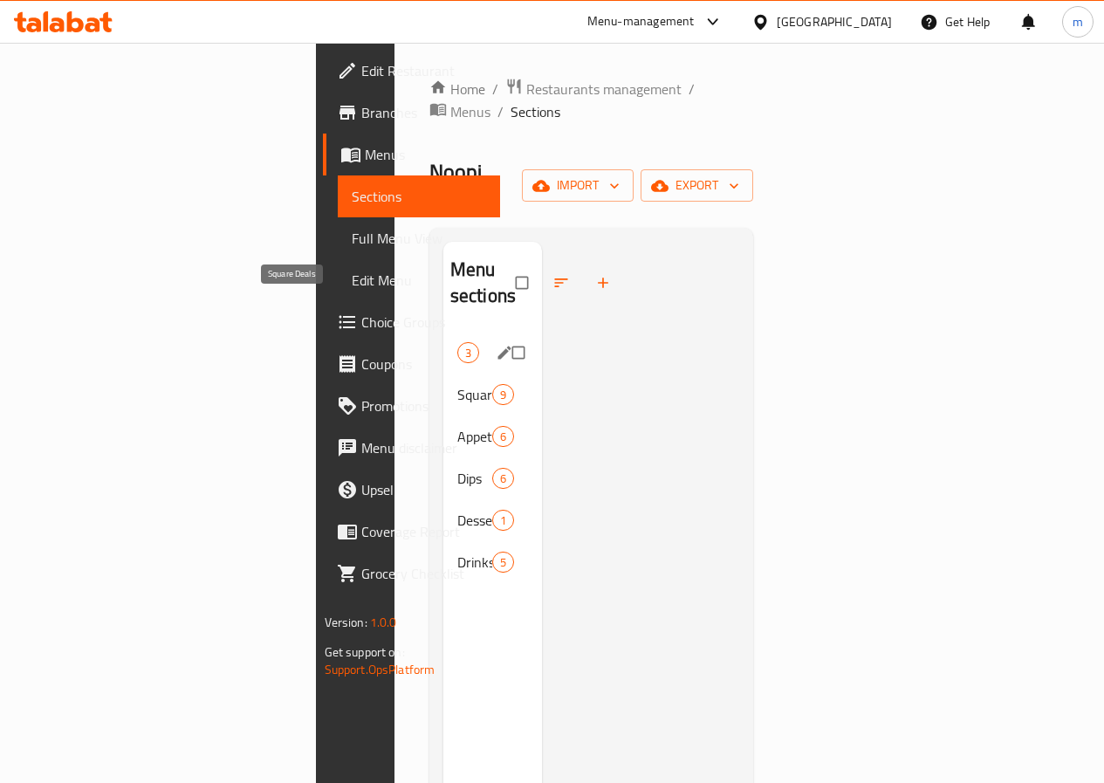
click at [457, 342] on span "Square Deals" at bounding box center [457, 352] width 0 height 21
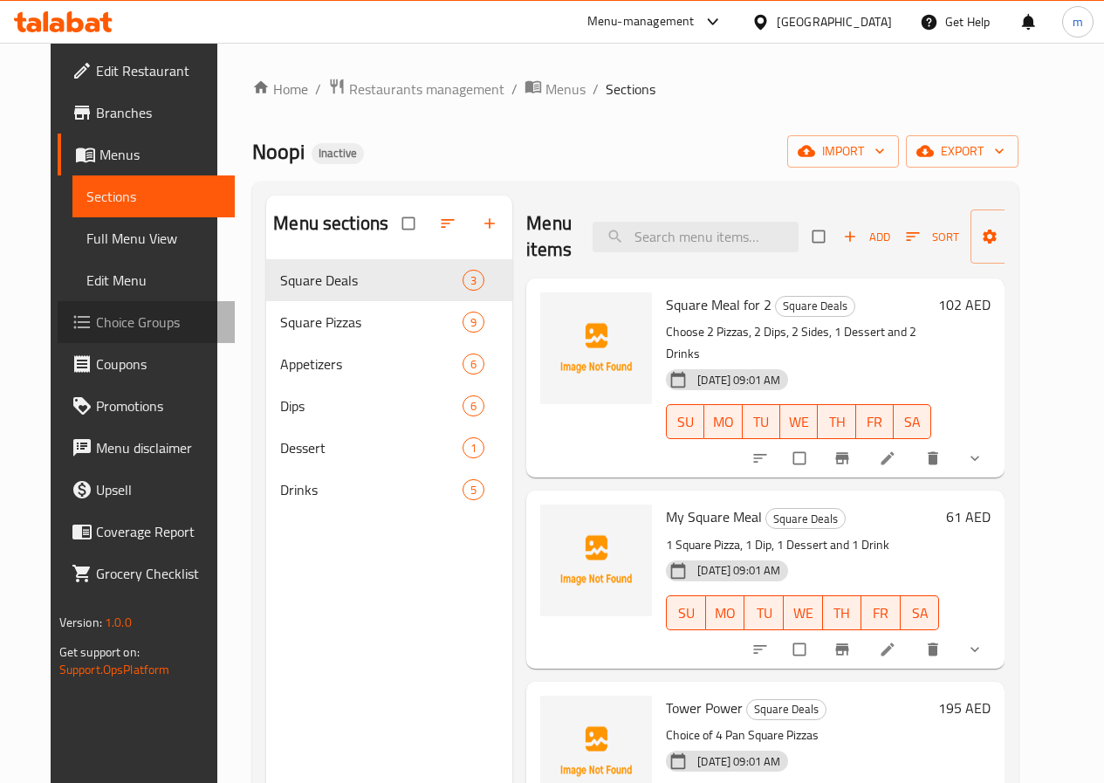
click at [103, 331] on span "Choice Groups" at bounding box center [158, 322] width 125 height 21
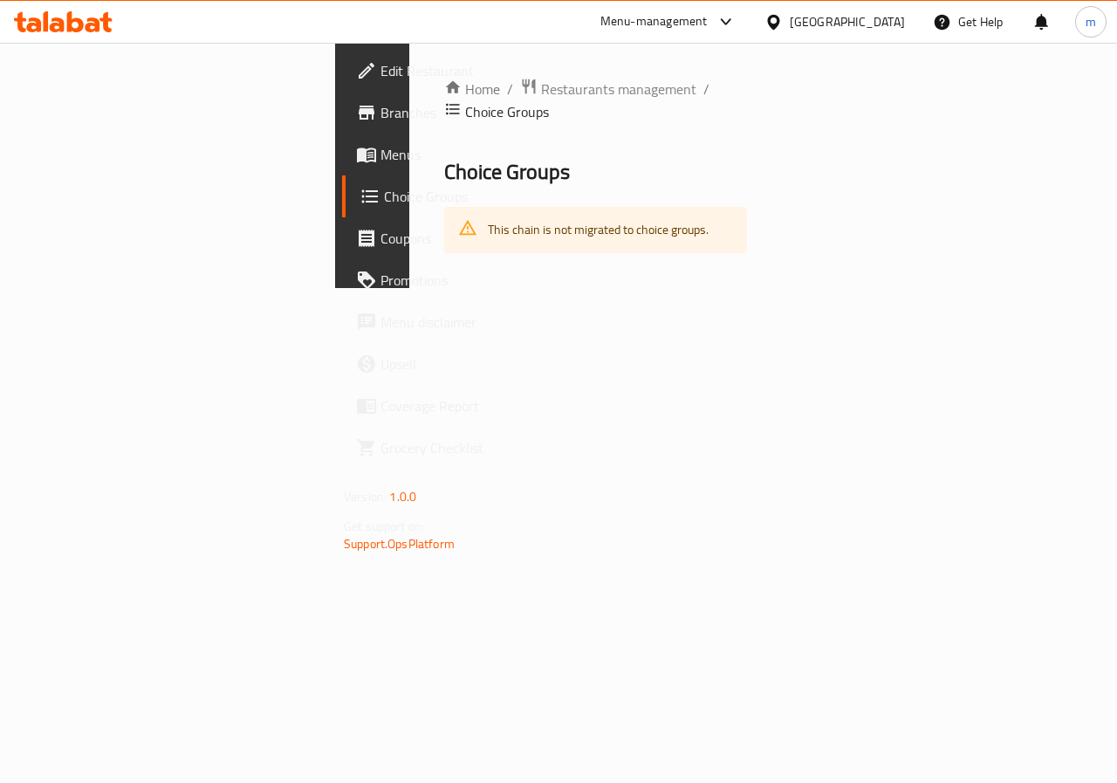
click at [342, 141] on link "Menus" at bounding box center [432, 155] width 180 height 42
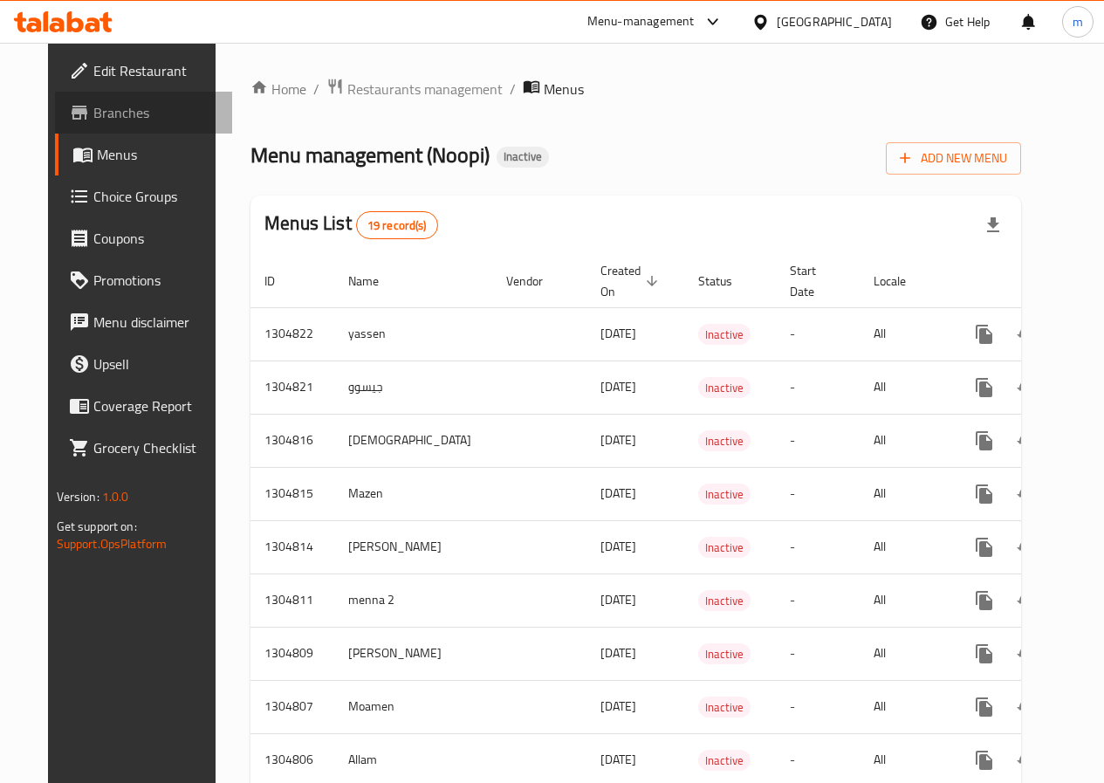
click at [130, 120] on span "Branches" at bounding box center [155, 112] width 125 height 21
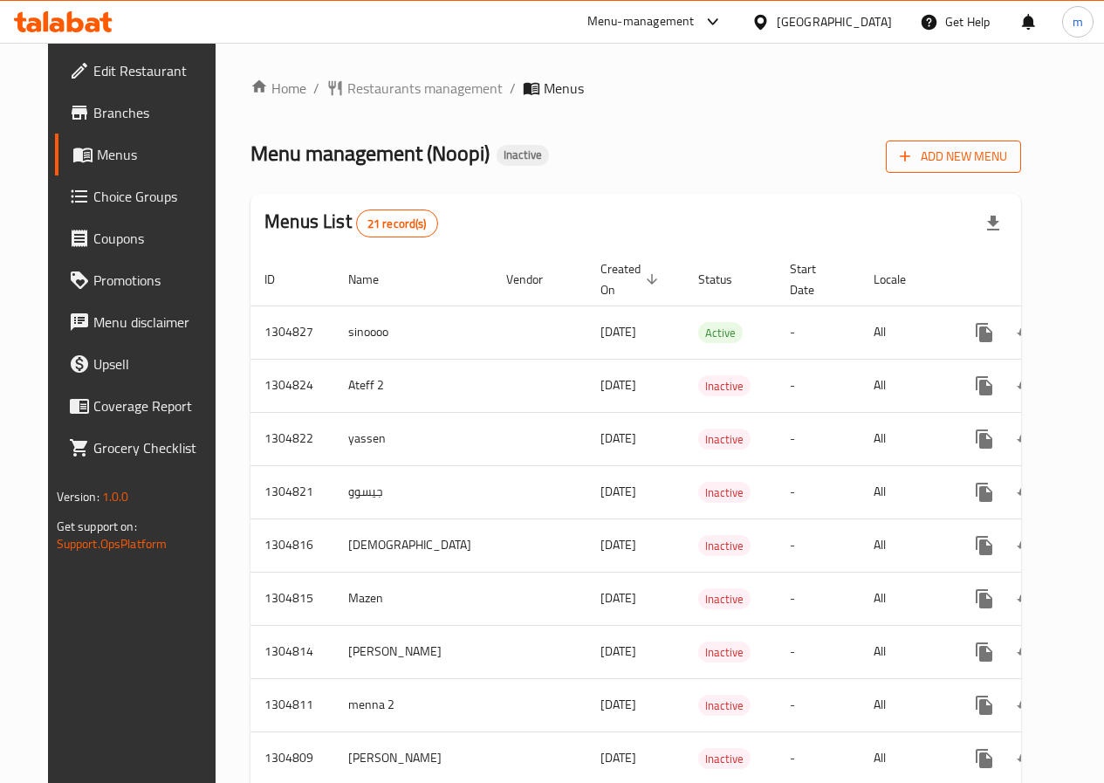
click at [1007, 166] on span "Add New Menu" at bounding box center [953, 157] width 107 height 22
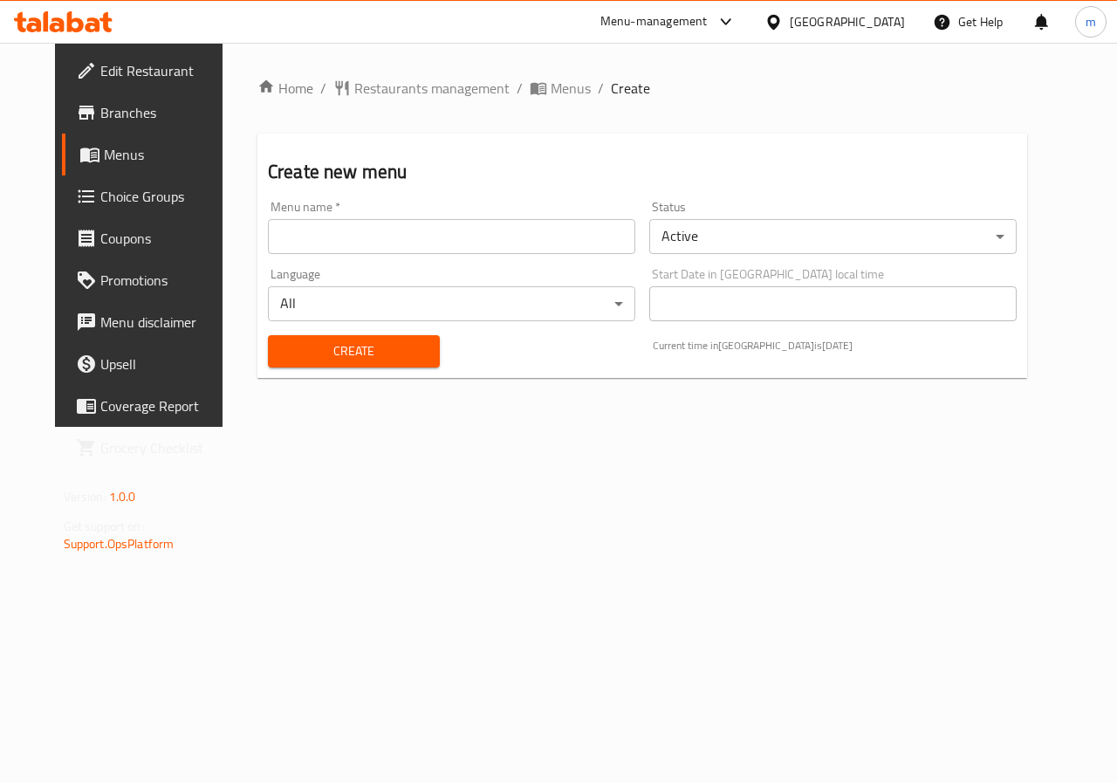
click at [344, 245] on input "text" at bounding box center [451, 236] width 367 height 35
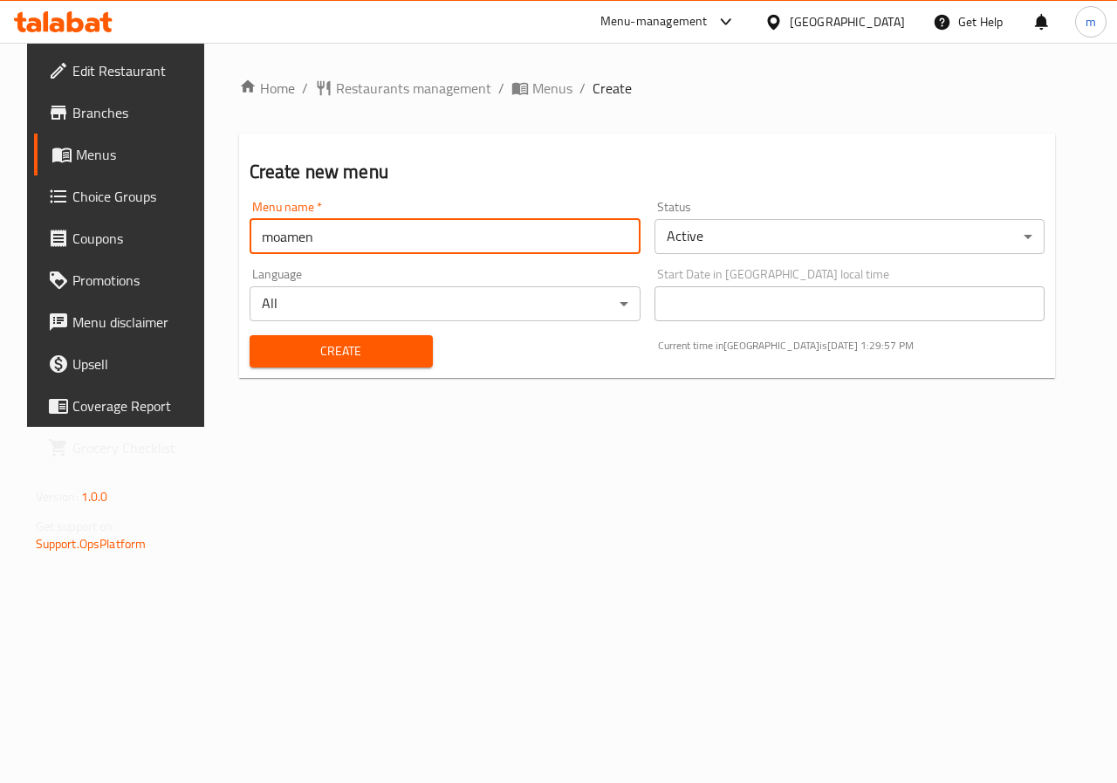
type input "moamen"
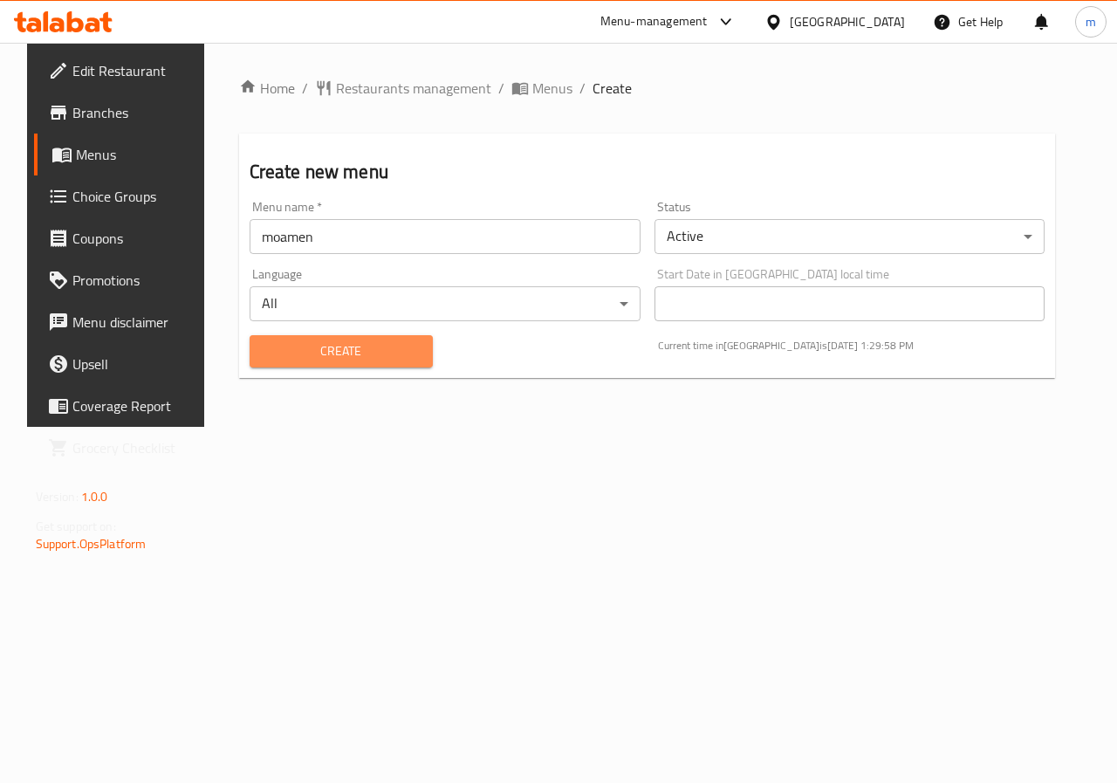
click at [401, 358] on span "Create" at bounding box center [341, 351] width 155 height 22
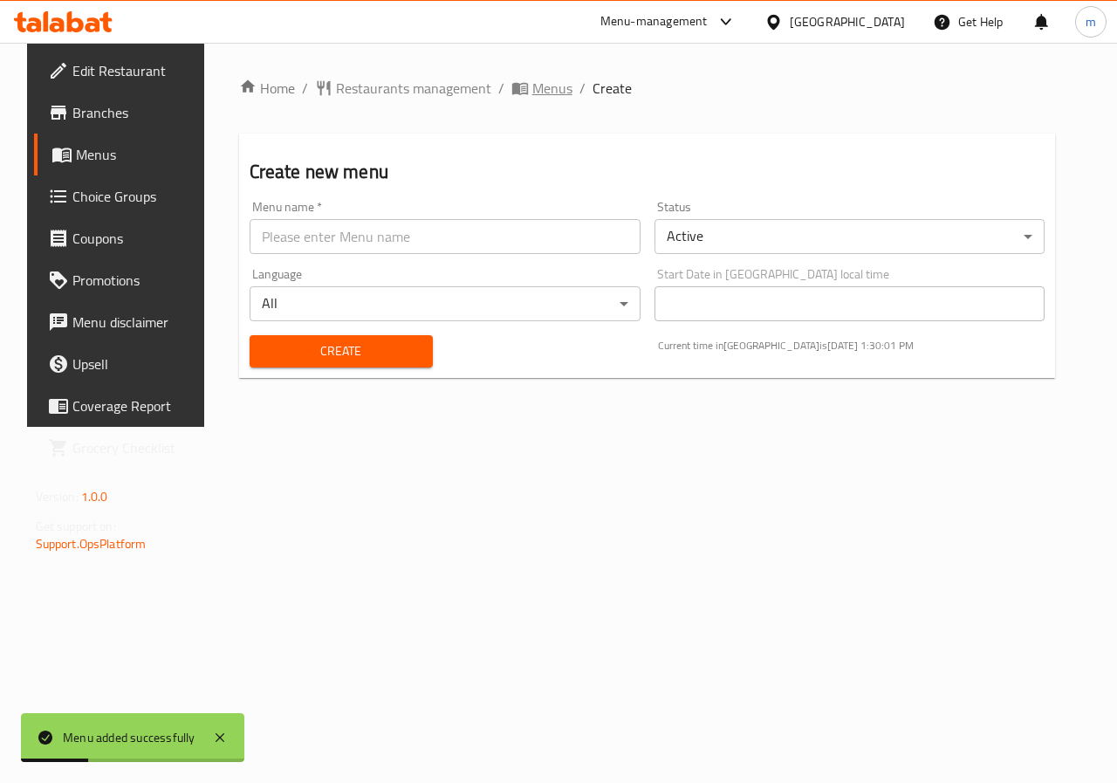
click at [532, 89] on span "Menus" at bounding box center [552, 88] width 40 height 21
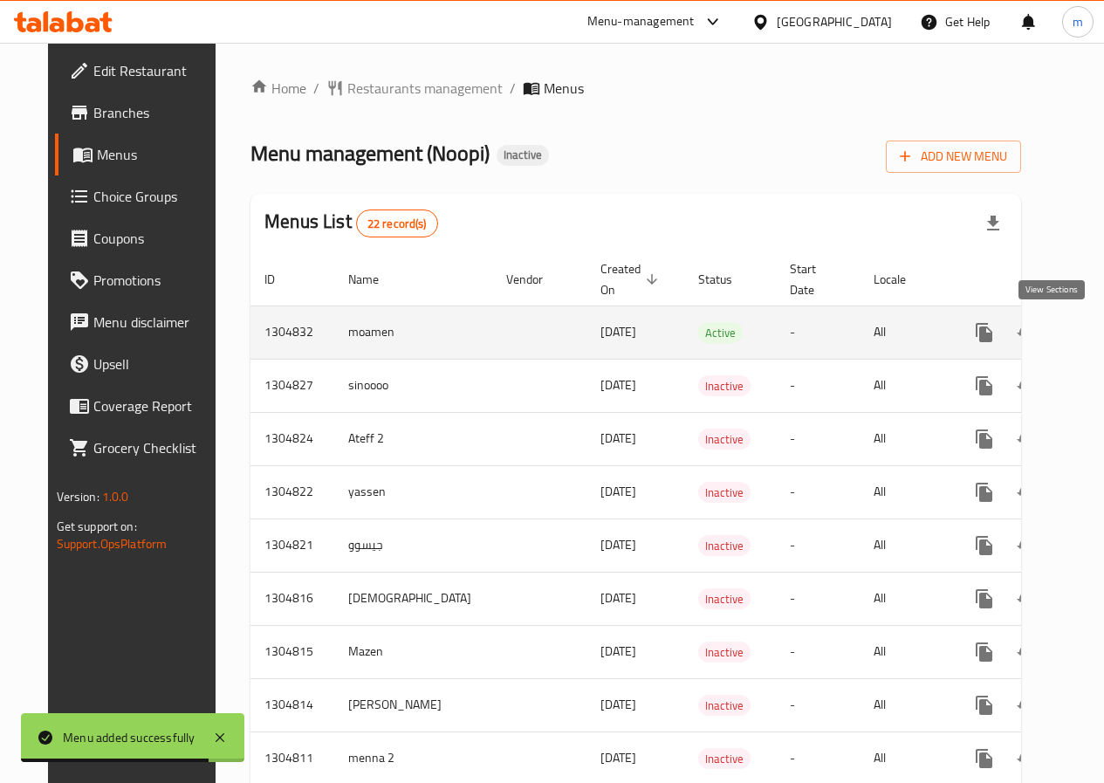
click at [1100, 338] on icon "enhanced table" at bounding box center [1110, 332] width 21 height 21
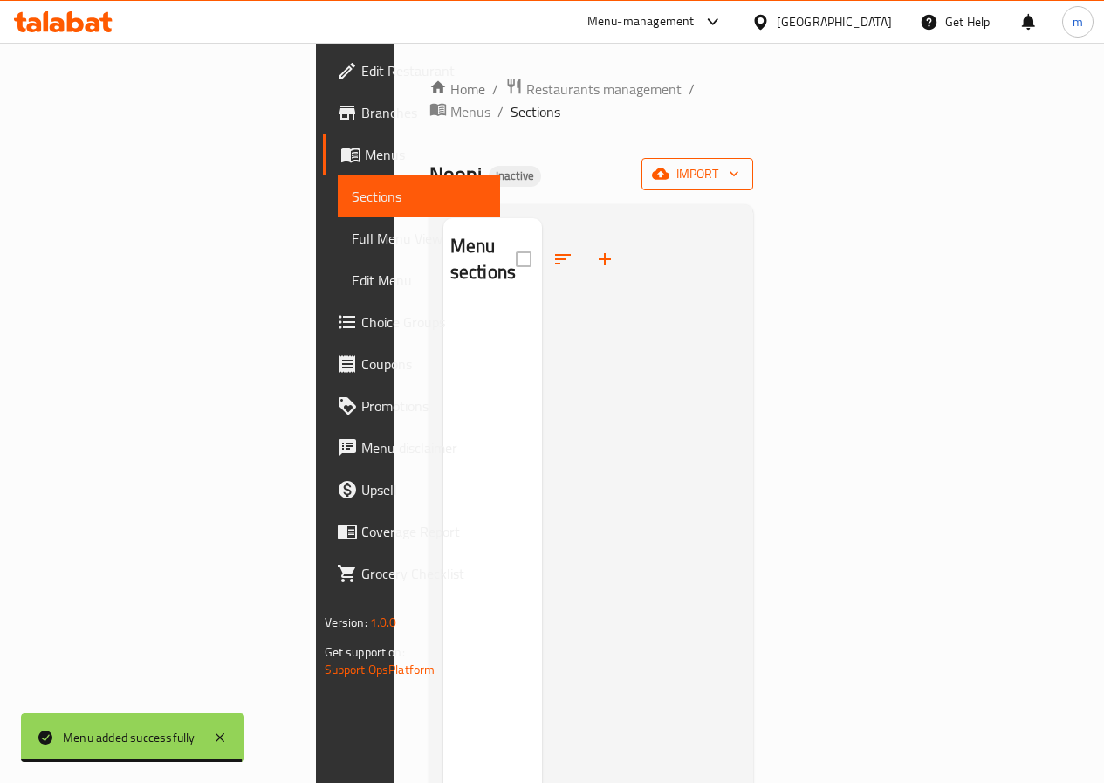
click at [743, 165] on icon "button" at bounding box center [733, 173] width 17 height 17
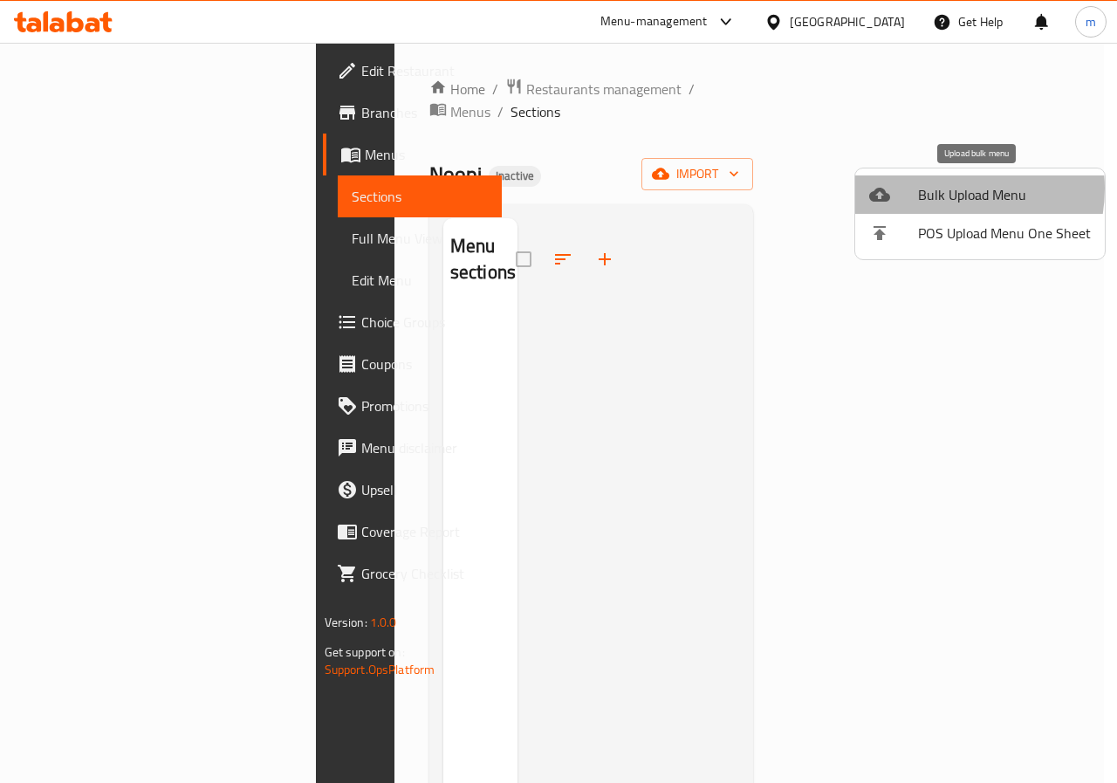
click at [940, 189] on span "Bulk Upload Menu" at bounding box center [1004, 194] width 173 height 21
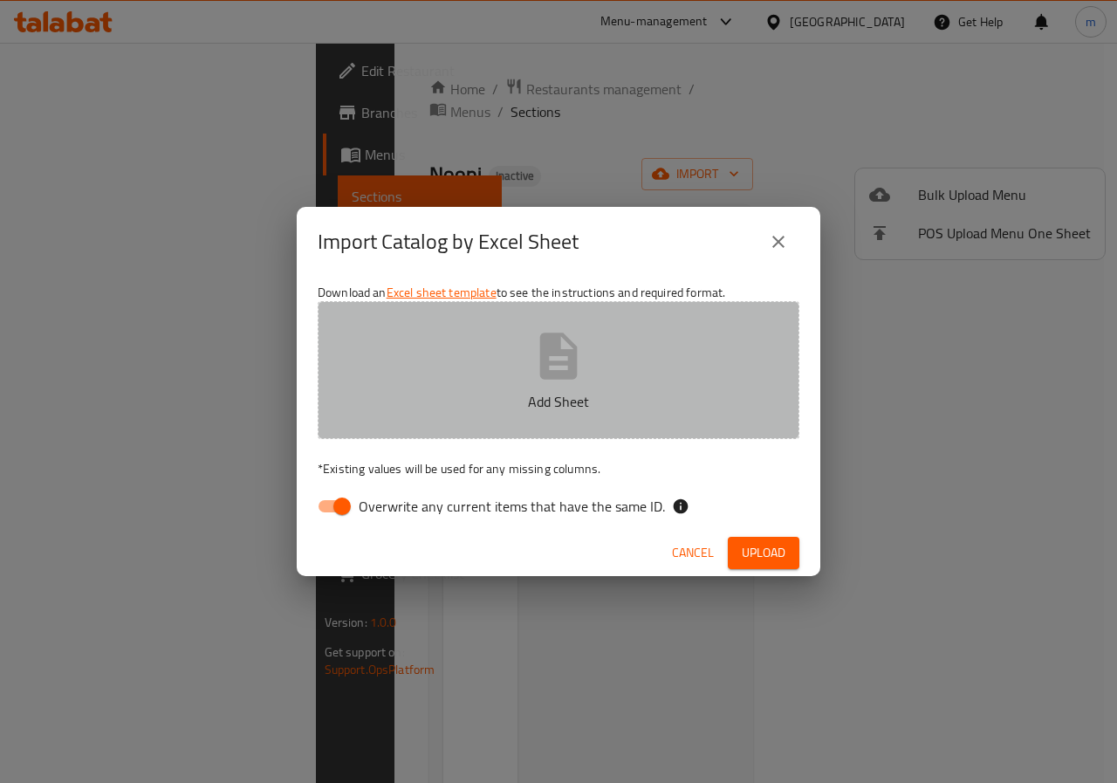
click at [600, 374] on button "Add Sheet" at bounding box center [559, 370] width 482 height 138
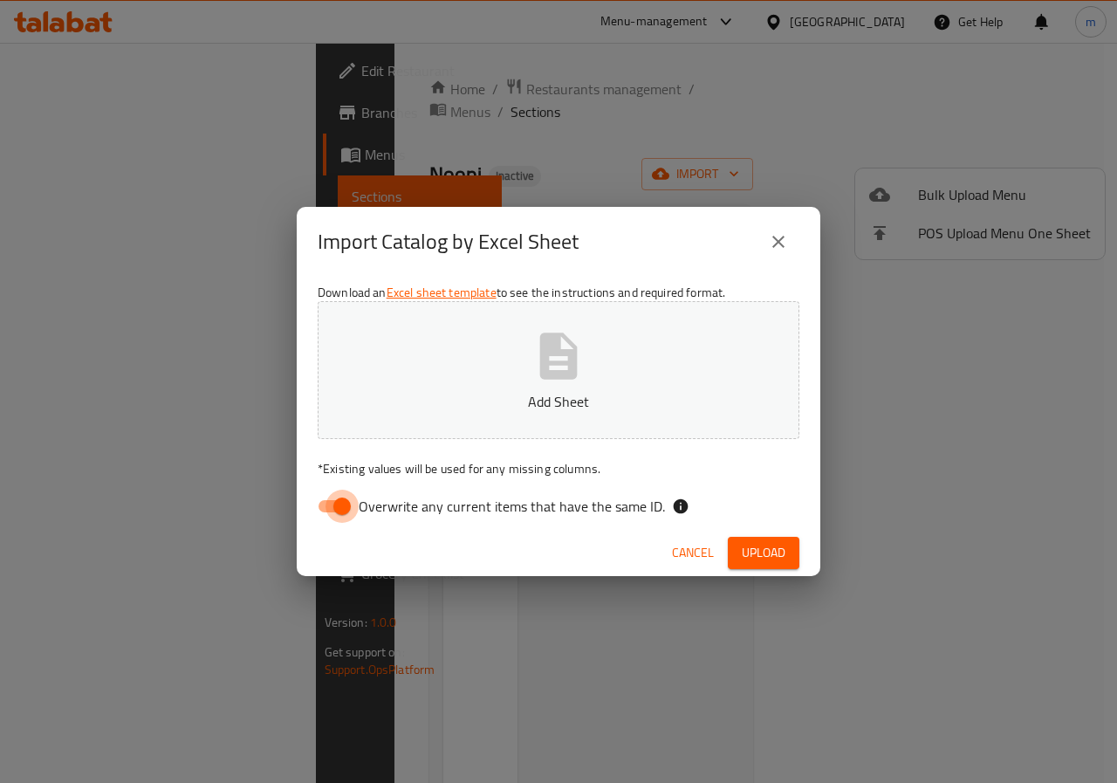
click at [346, 509] on input "Overwrite any current items that have the same ID." at bounding box center [341, 506] width 99 height 33
checkbox input "false"
click at [457, 395] on p "Add Sheet" at bounding box center [559, 401] width 428 height 21
click at [777, 545] on span "Upload" at bounding box center [764, 553] width 44 height 22
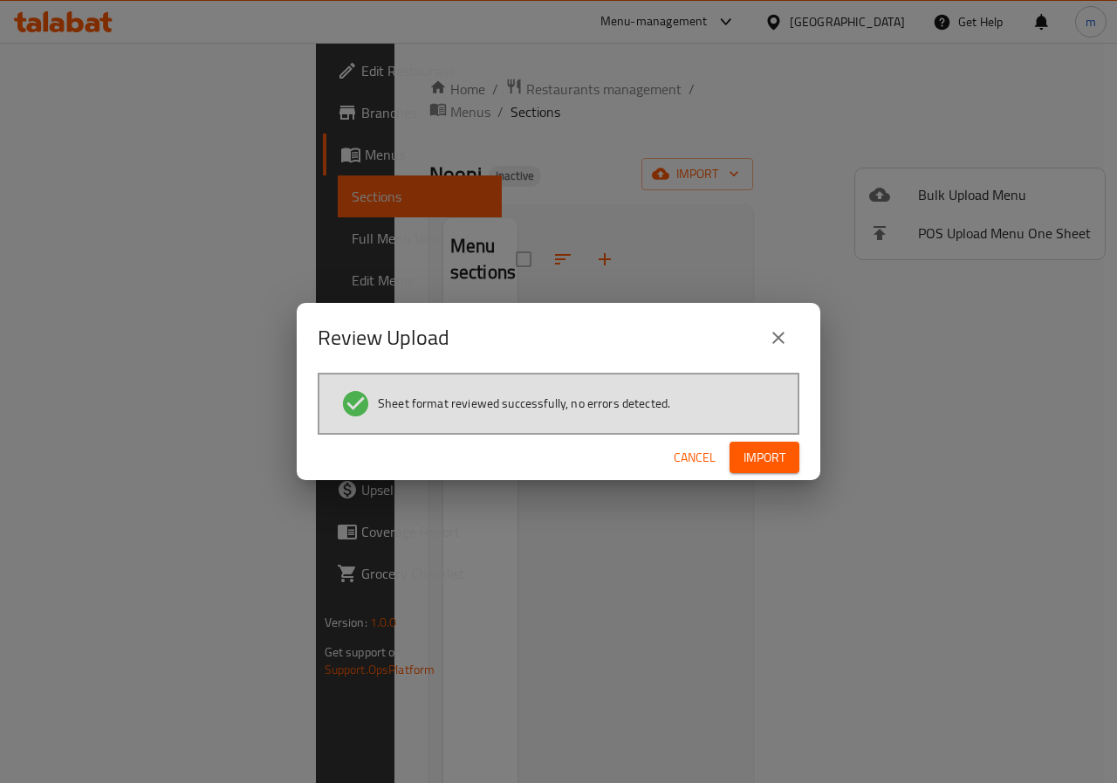
click at [781, 449] on span "Import" at bounding box center [765, 458] width 42 height 22
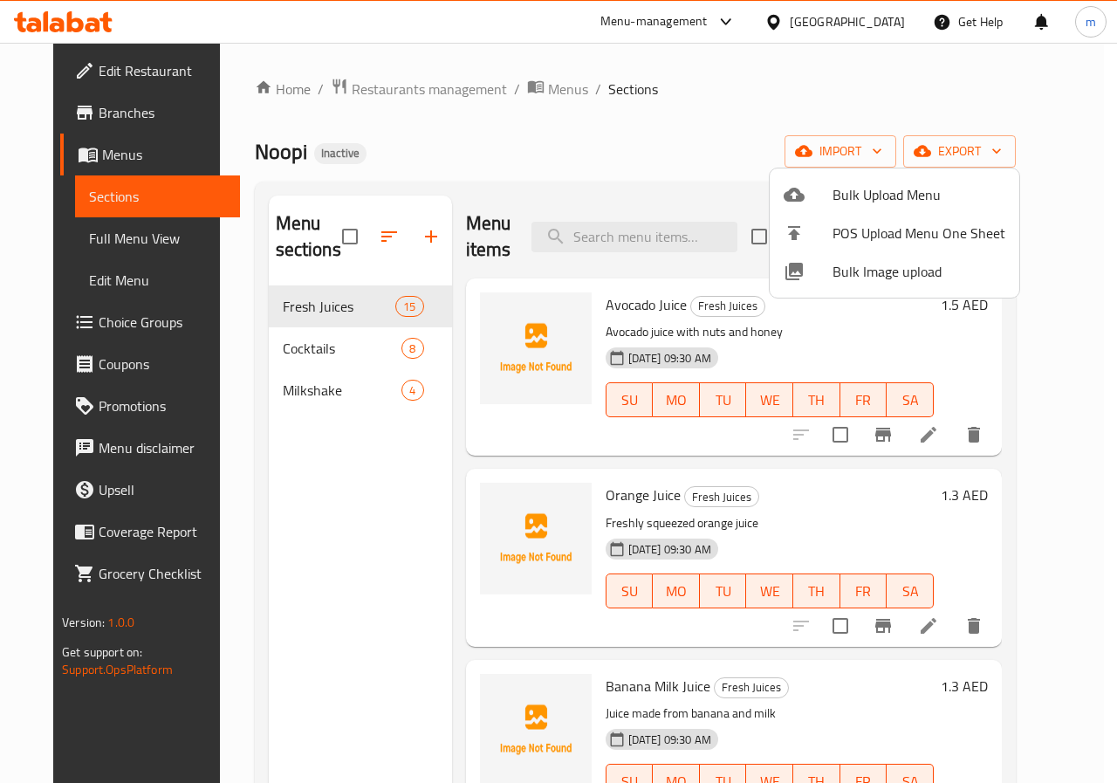
click at [348, 484] on div at bounding box center [558, 391] width 1117 height 783
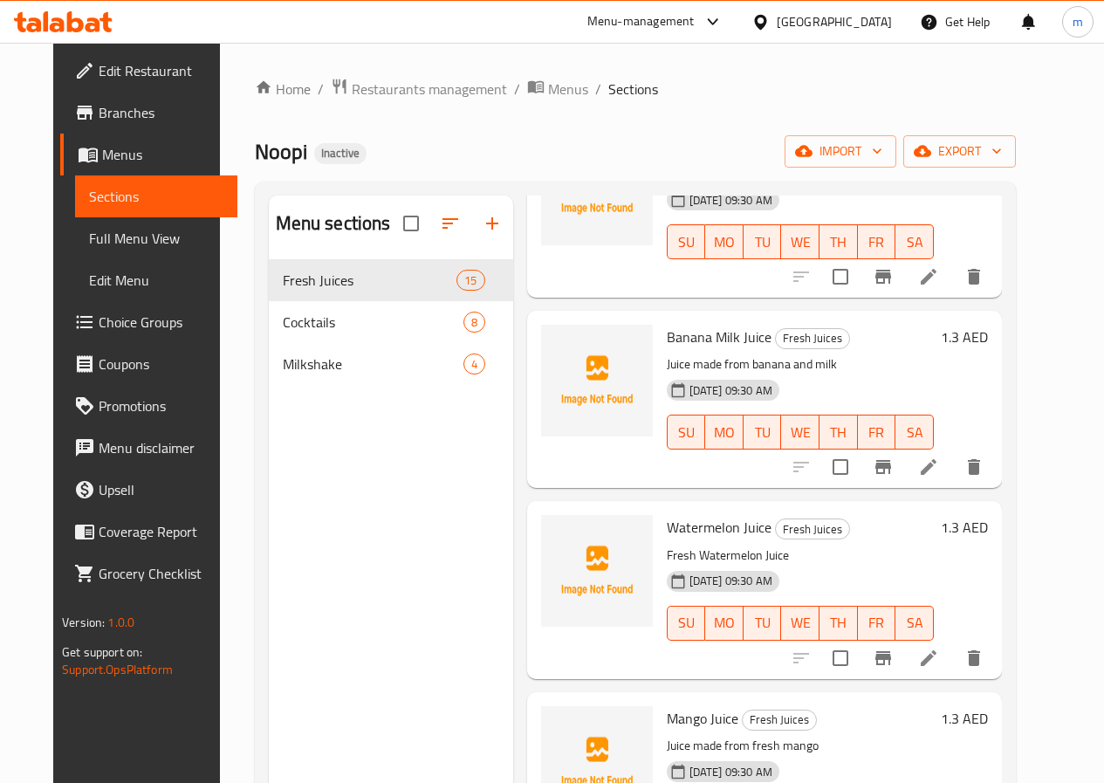
click at [939, 278] on icon at bounding box center [928, 276] width 21 height 21
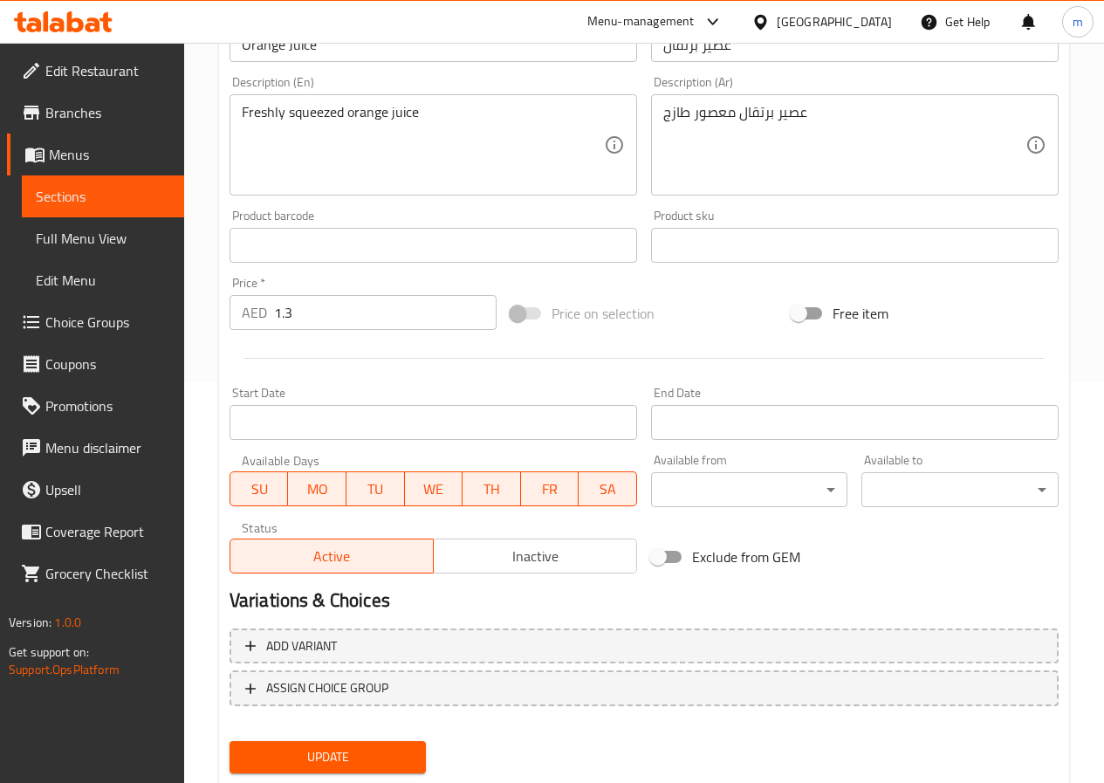
scroll to position [450, 0]
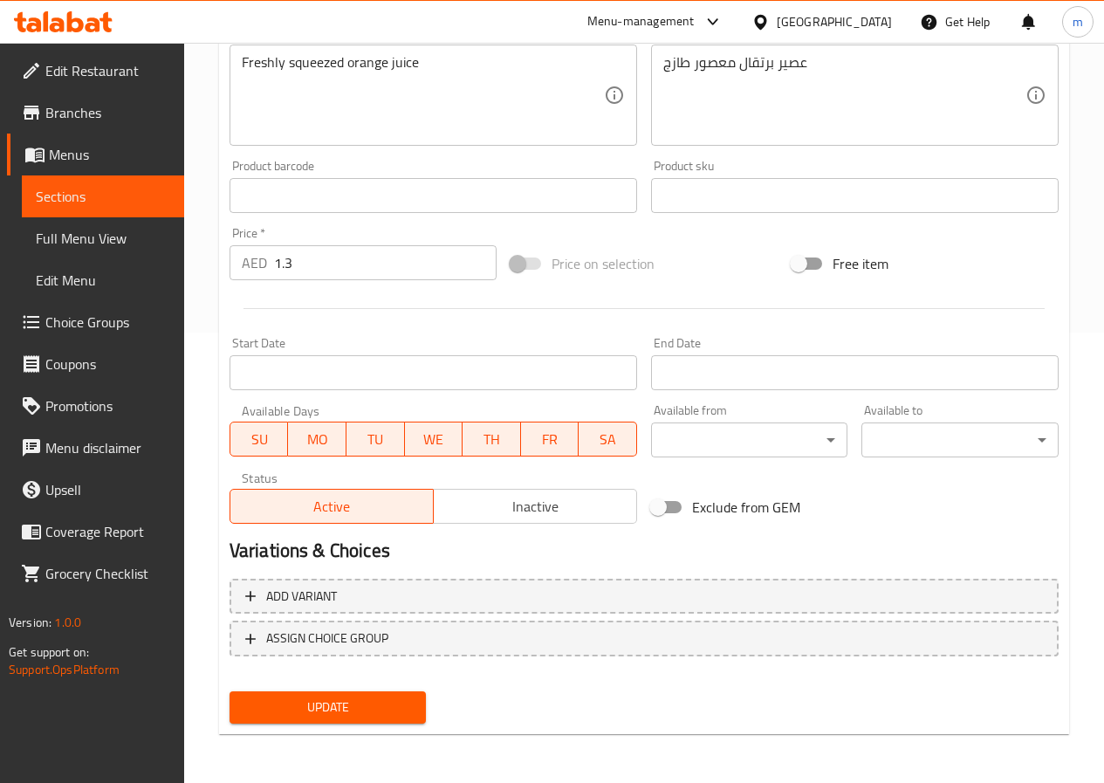
click at [311, 692] on button "Update" at bounding box center [328, 707] width 197 height 32
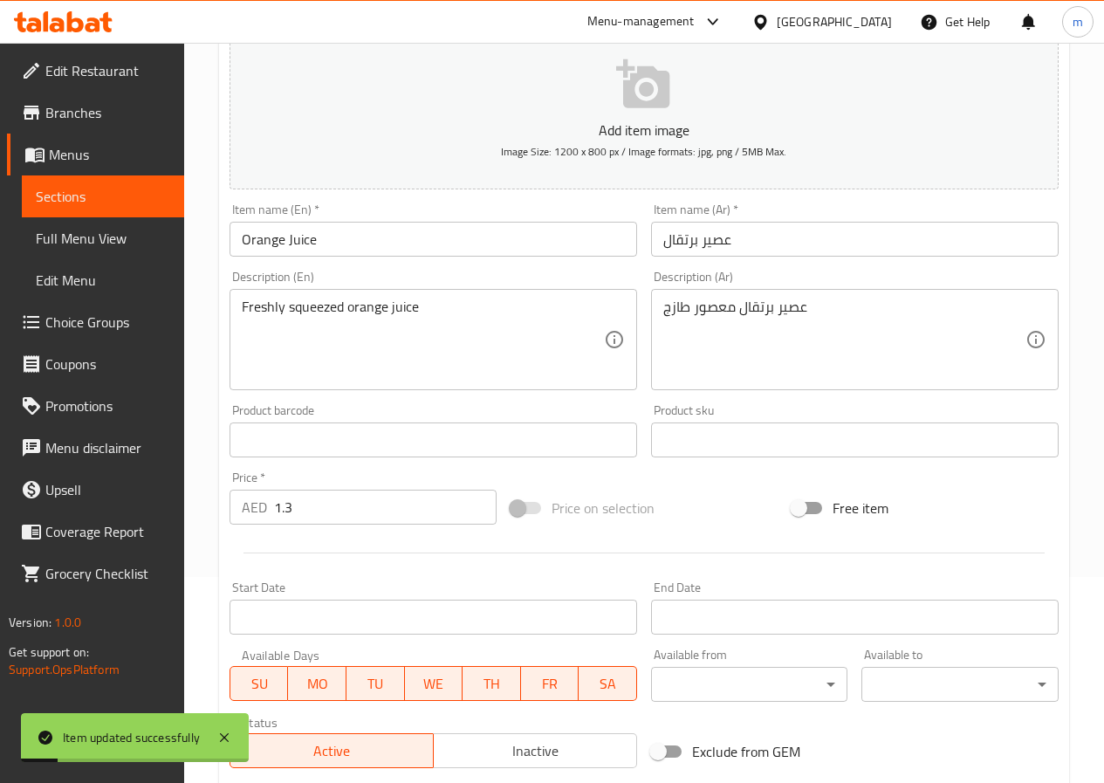
scroll to position [0, 0]
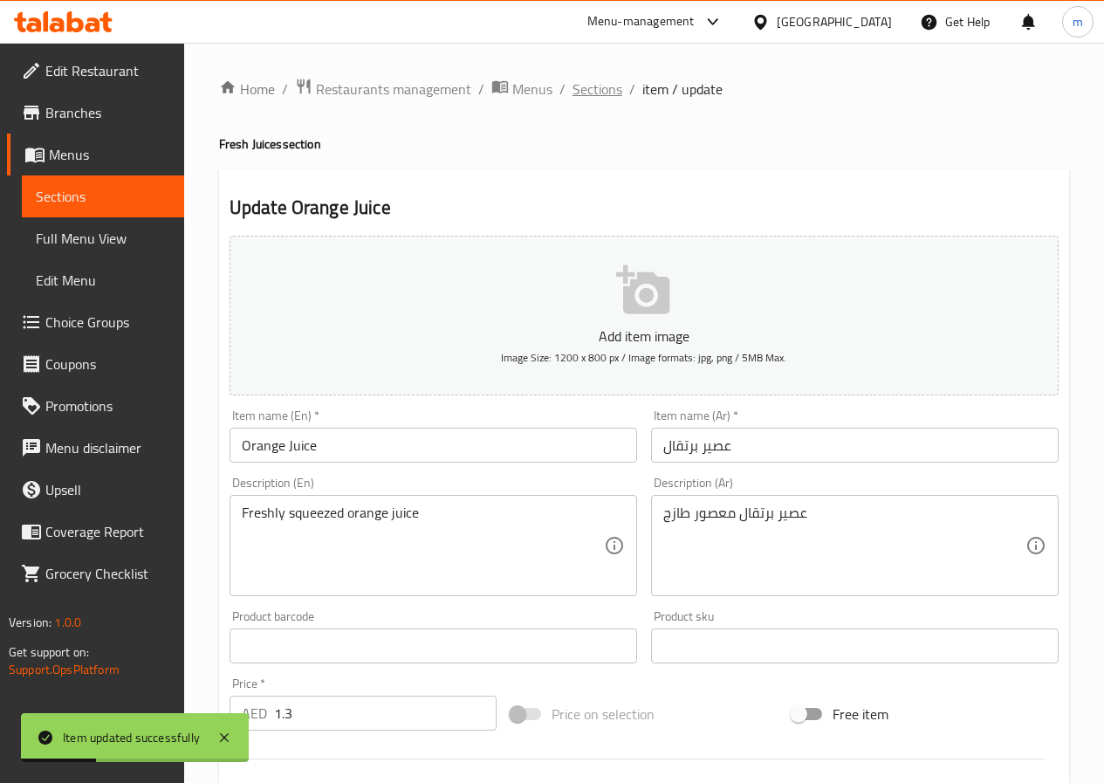
click at [604, 95] on span "Sections" at bounding box center [598, 89] width 50 height 21
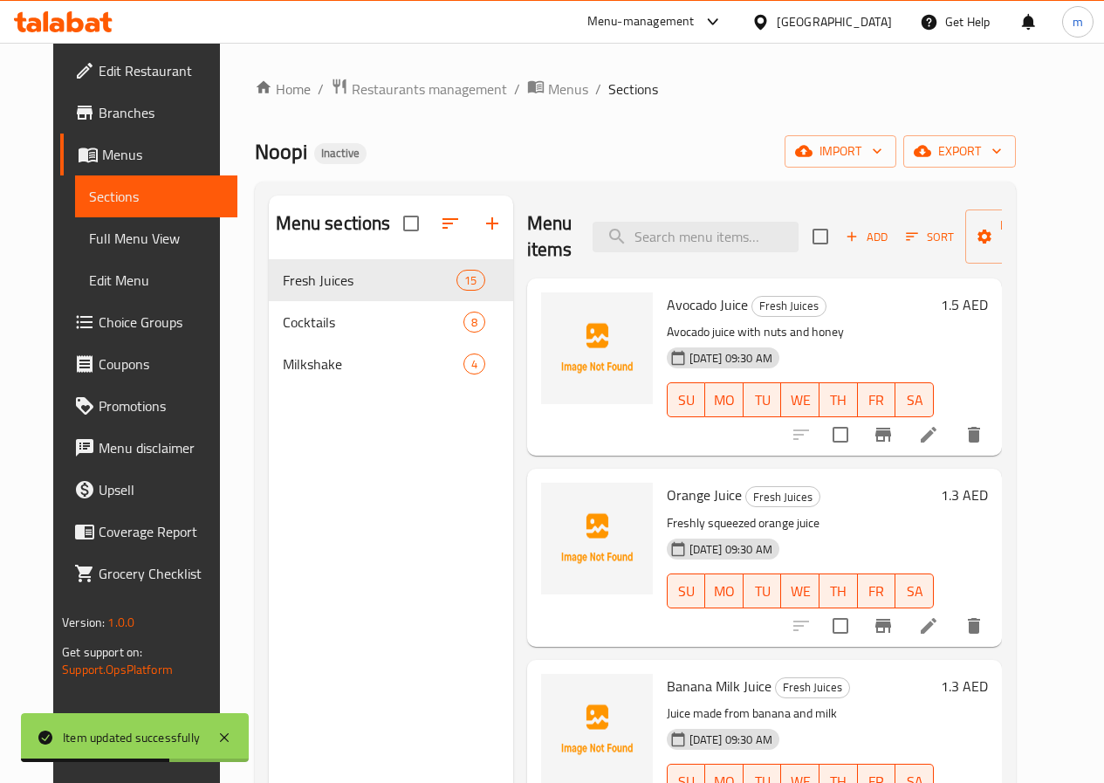
click at [102, 155] on span "Menus" at bounding box center [162, 154] width 121 height 21
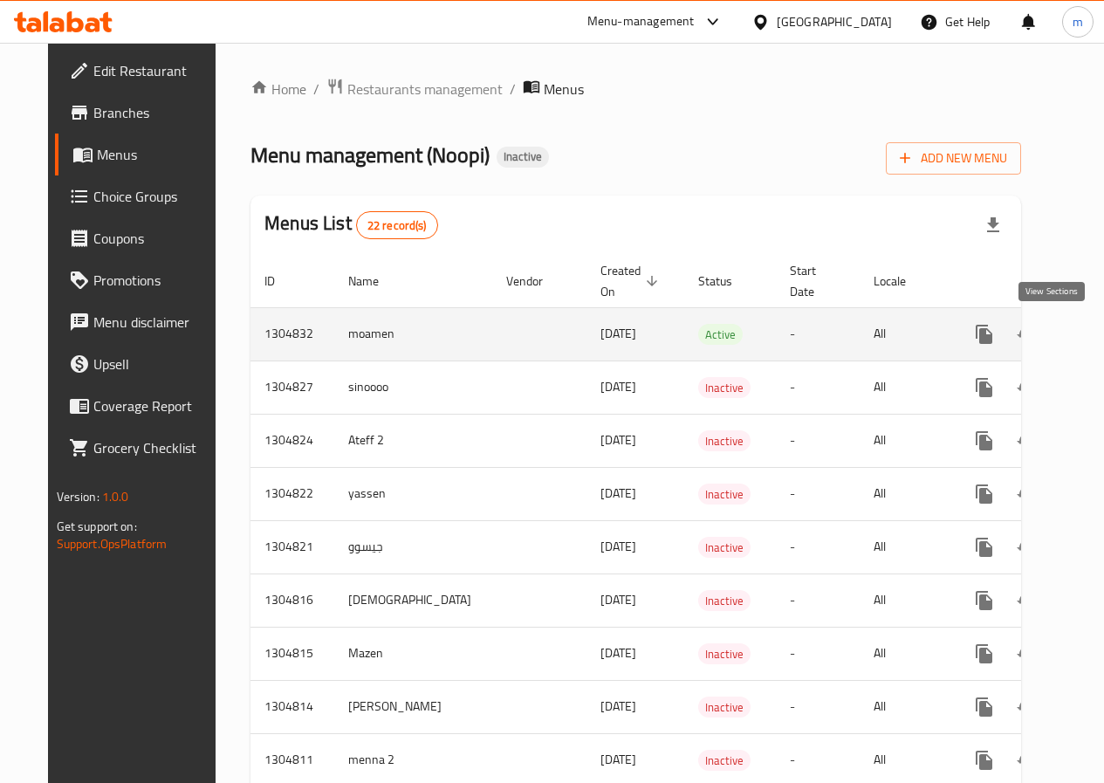
click at [1100, 335] on icon "enhanced table" at bounding box center [1110, 334] width 21 height 21
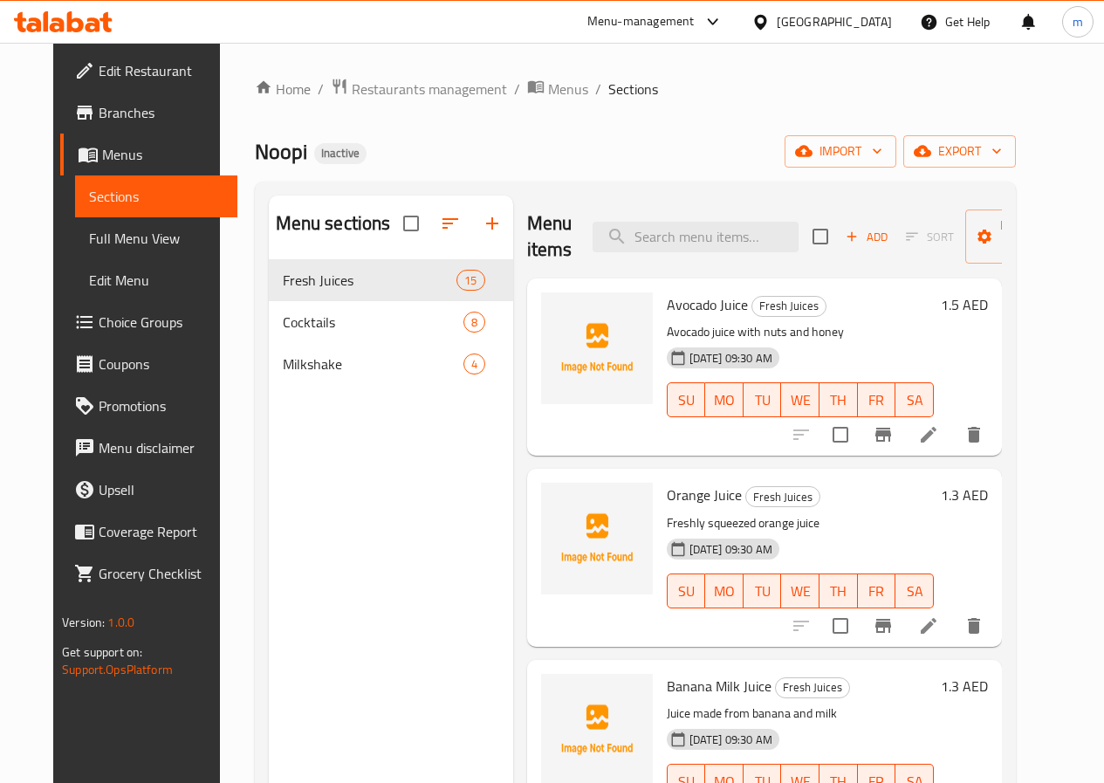
click at [953, 424] on li at bounding box center [928, 434] width 49 height 31
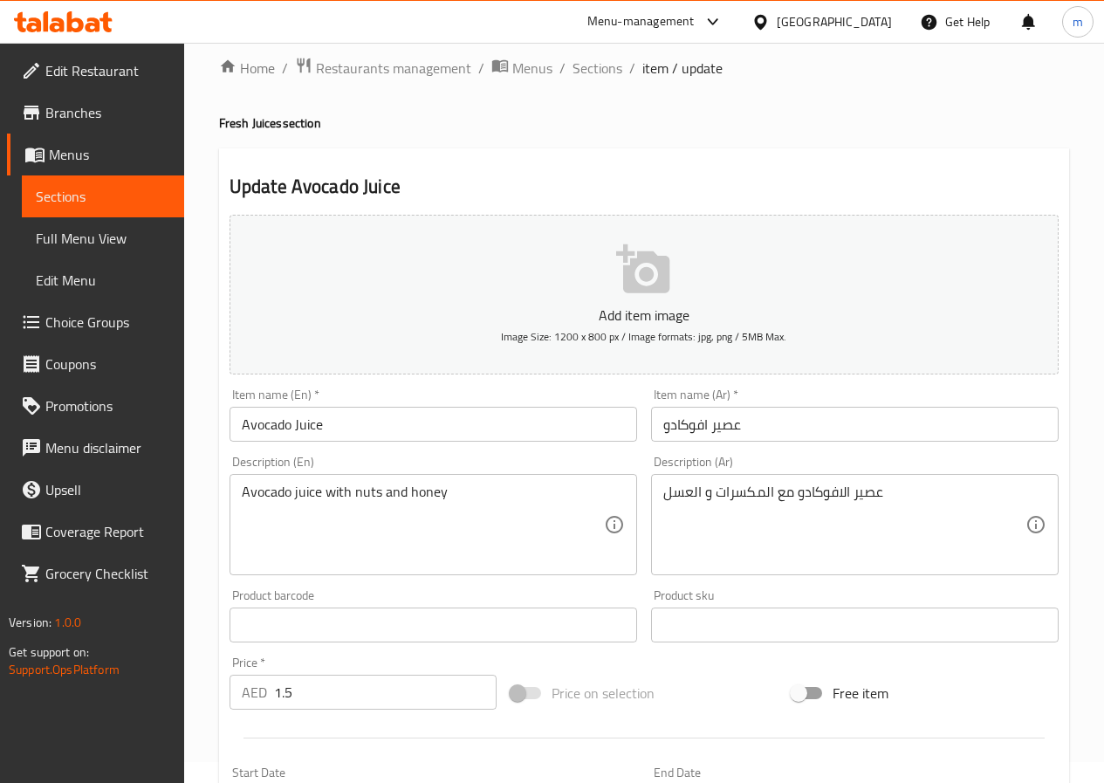
scroll to position [14, 0]
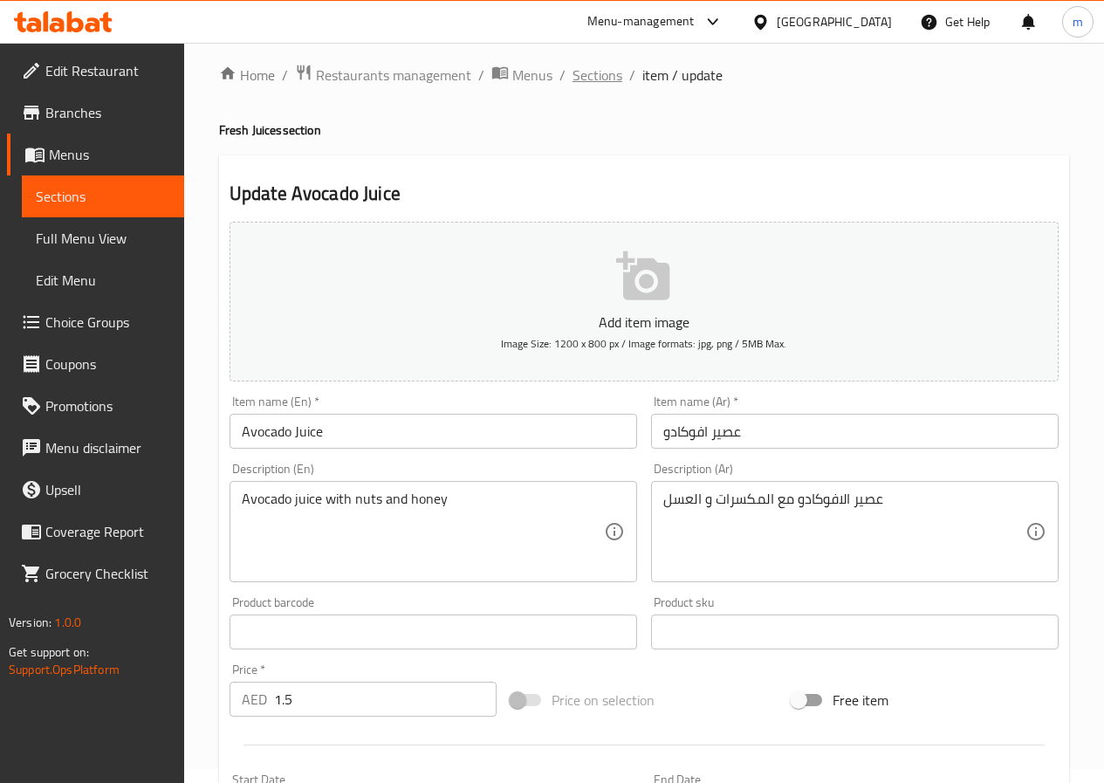
click at [598, 72] on span "Sections" at bounding box center [598, 75] width 50 height 21
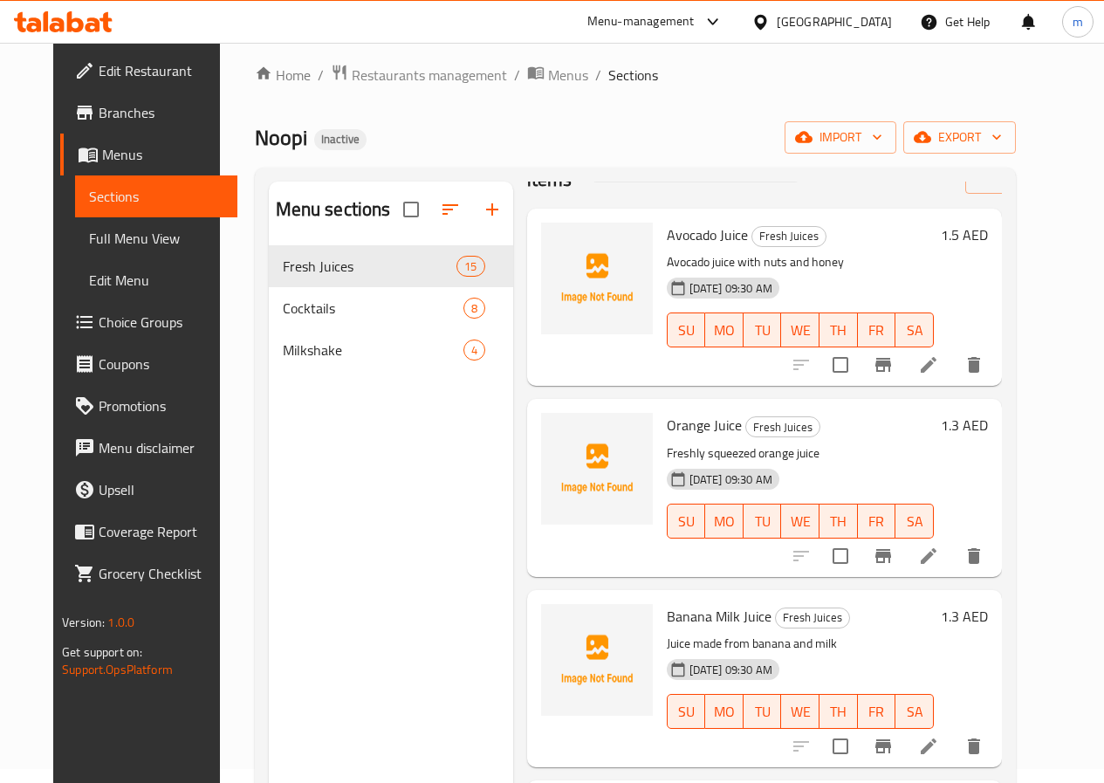
scroll to position [87, 0]
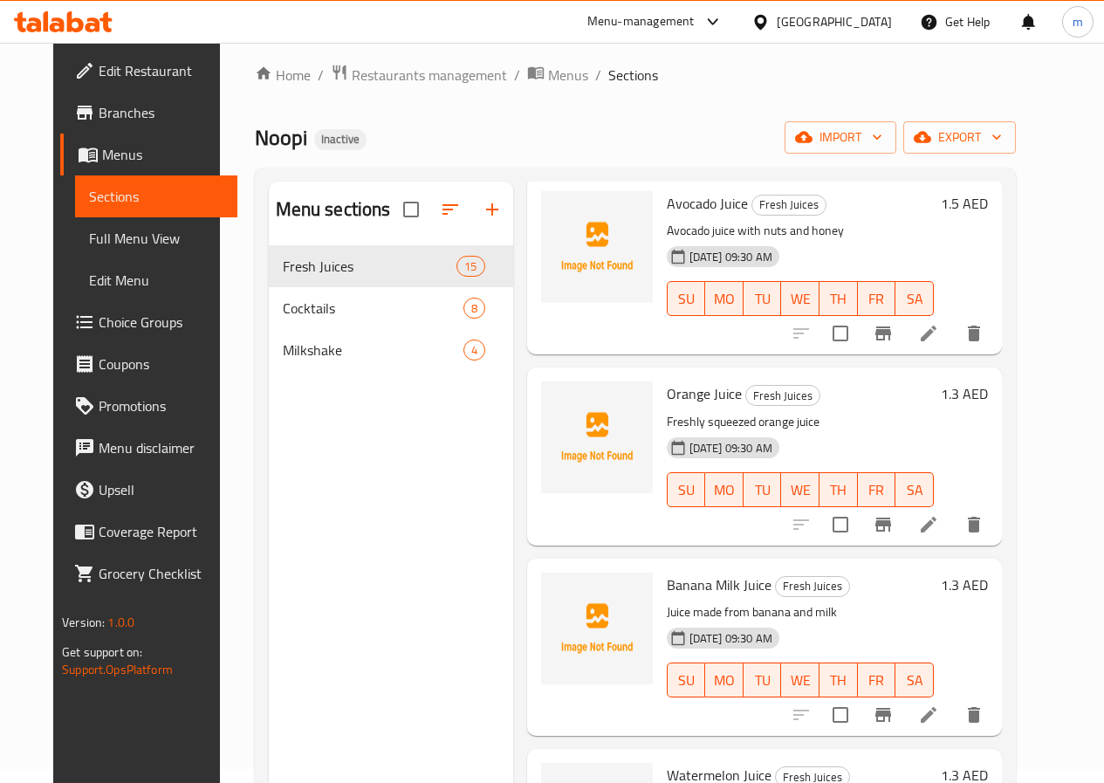
click at [939, 518] on icon at bounding box center [928, 524] width 21 height 21
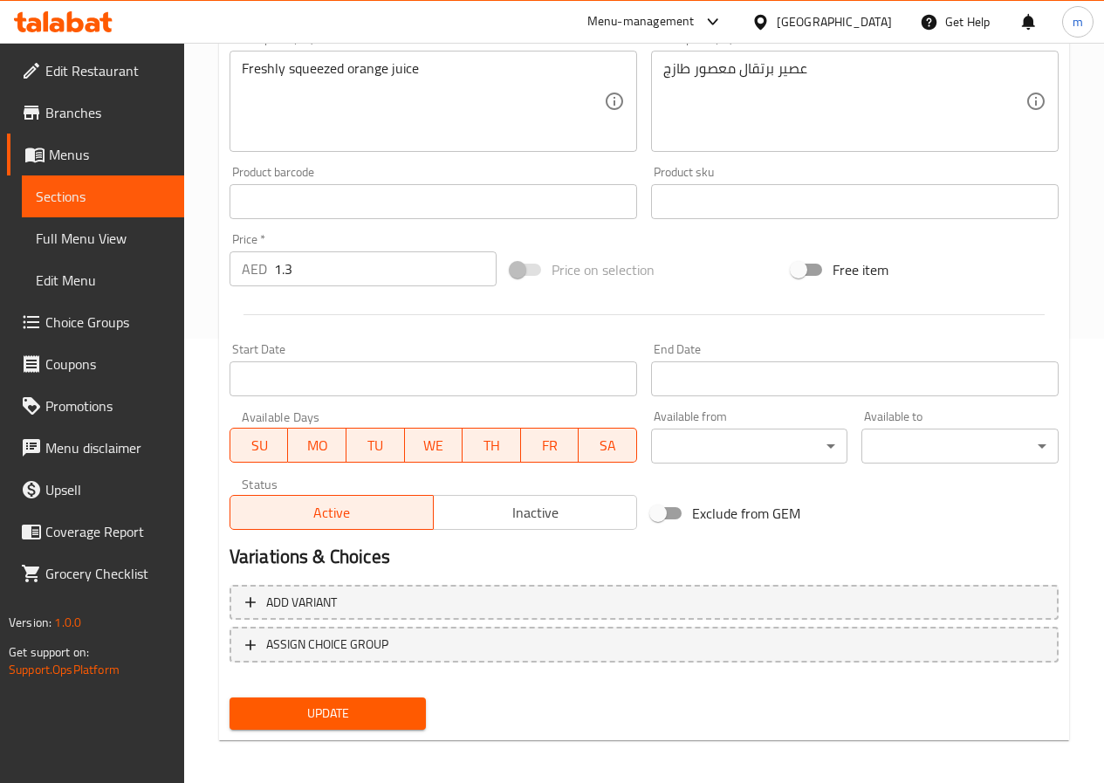
scroll to position [450, 0]
